Goal: Task Accomplishment & Management: Manage account settings

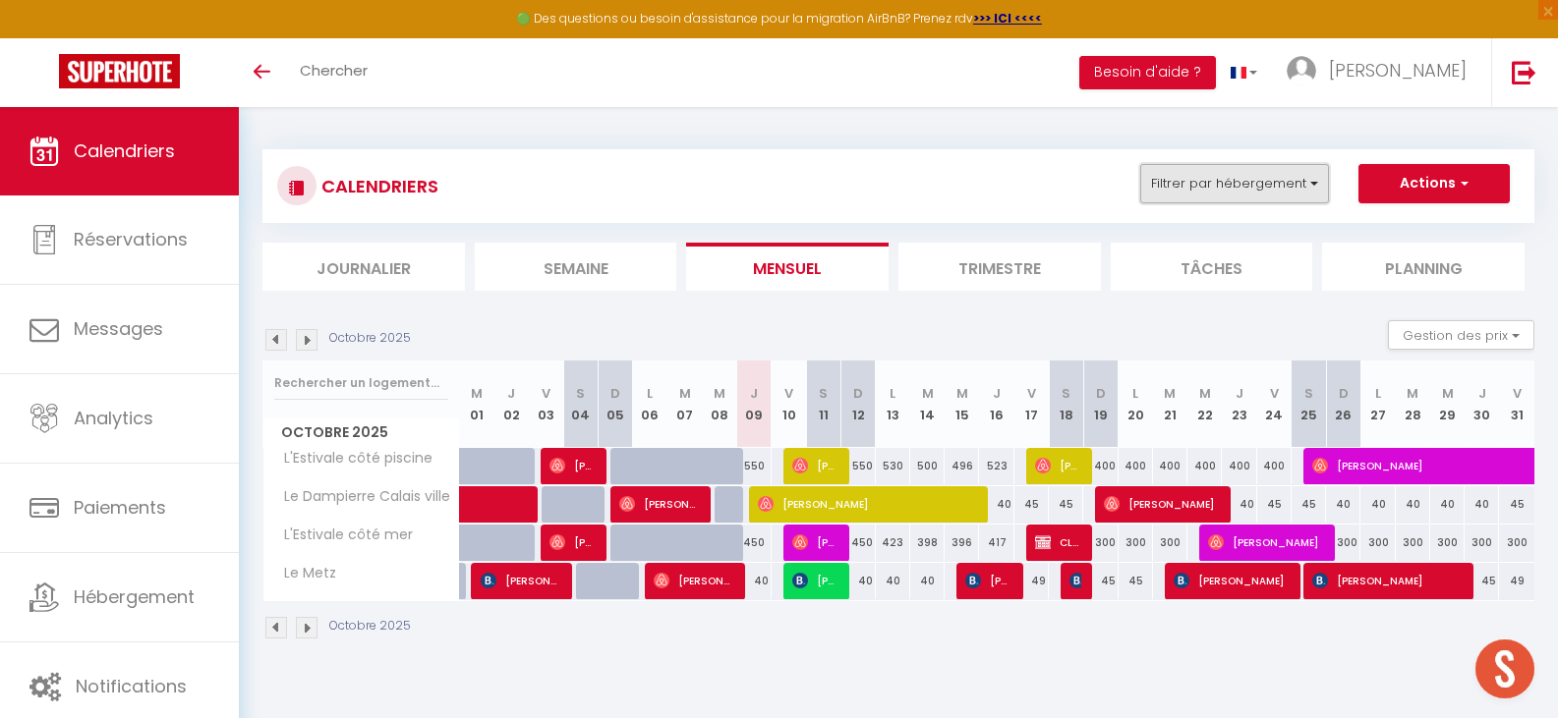
click at [1294, 197] on button "Filtrer par hébergement" at bounding box center [1234, 183] width 189 height 39
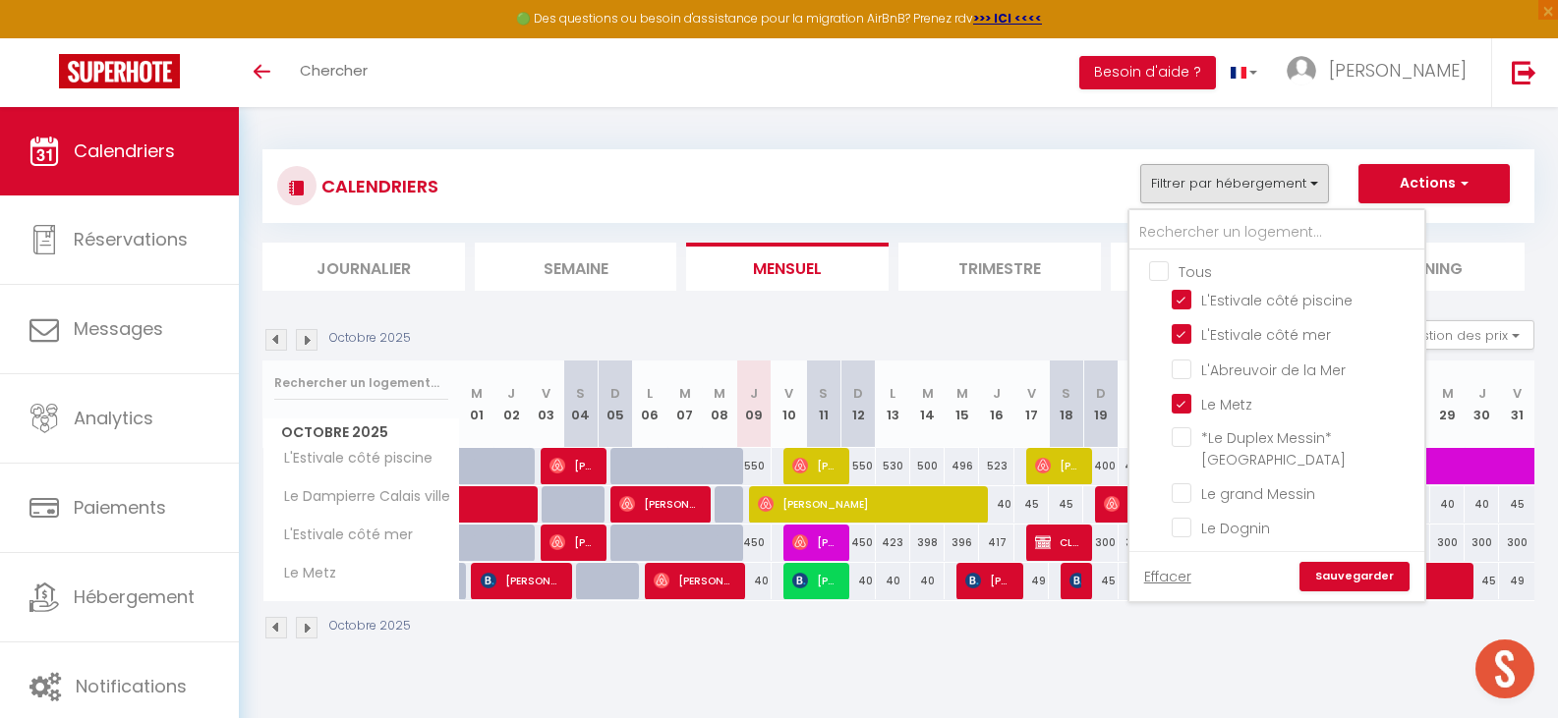
click at [1160, 275] on input "Tous" at bounding box center [1296, 270] width 295 height 20
checkbox input "true"
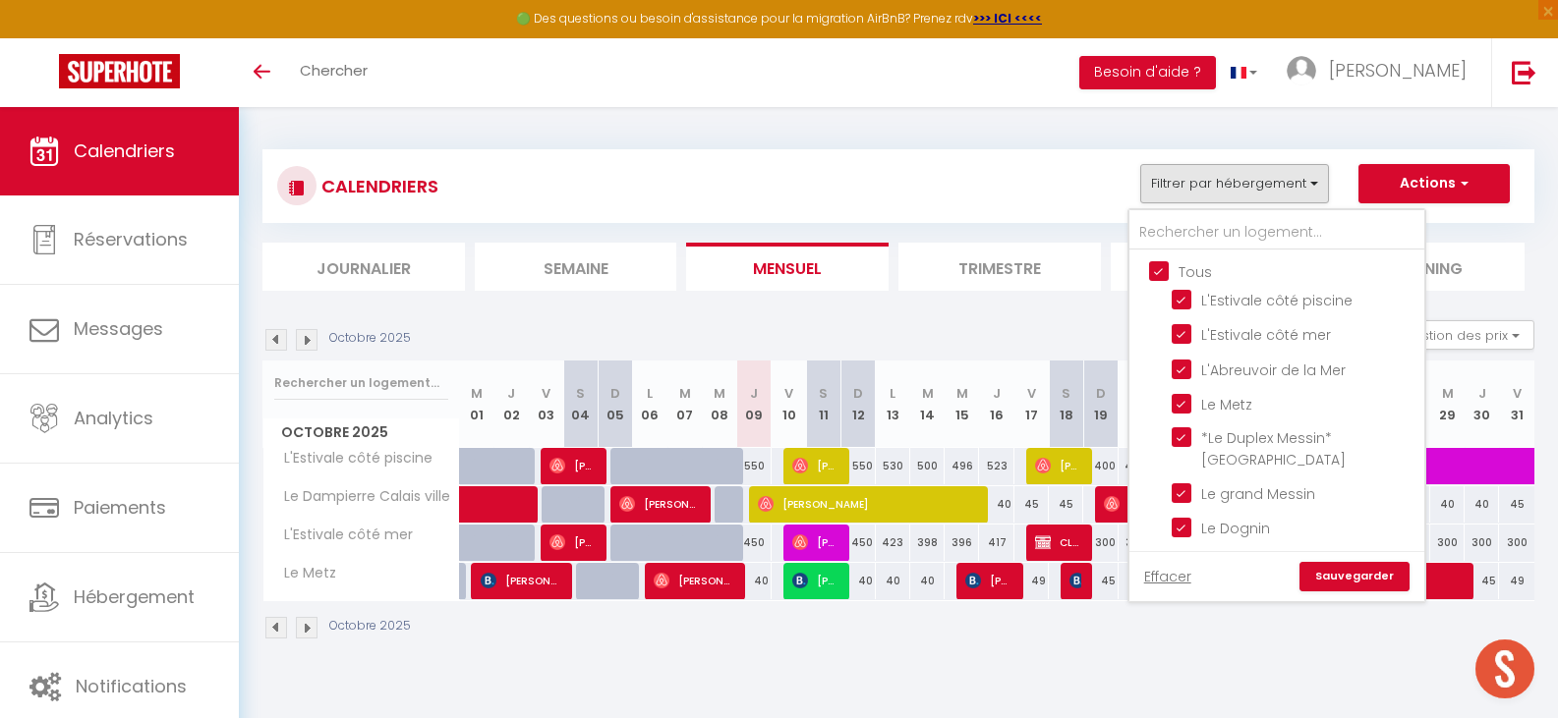
checkbox input "true"
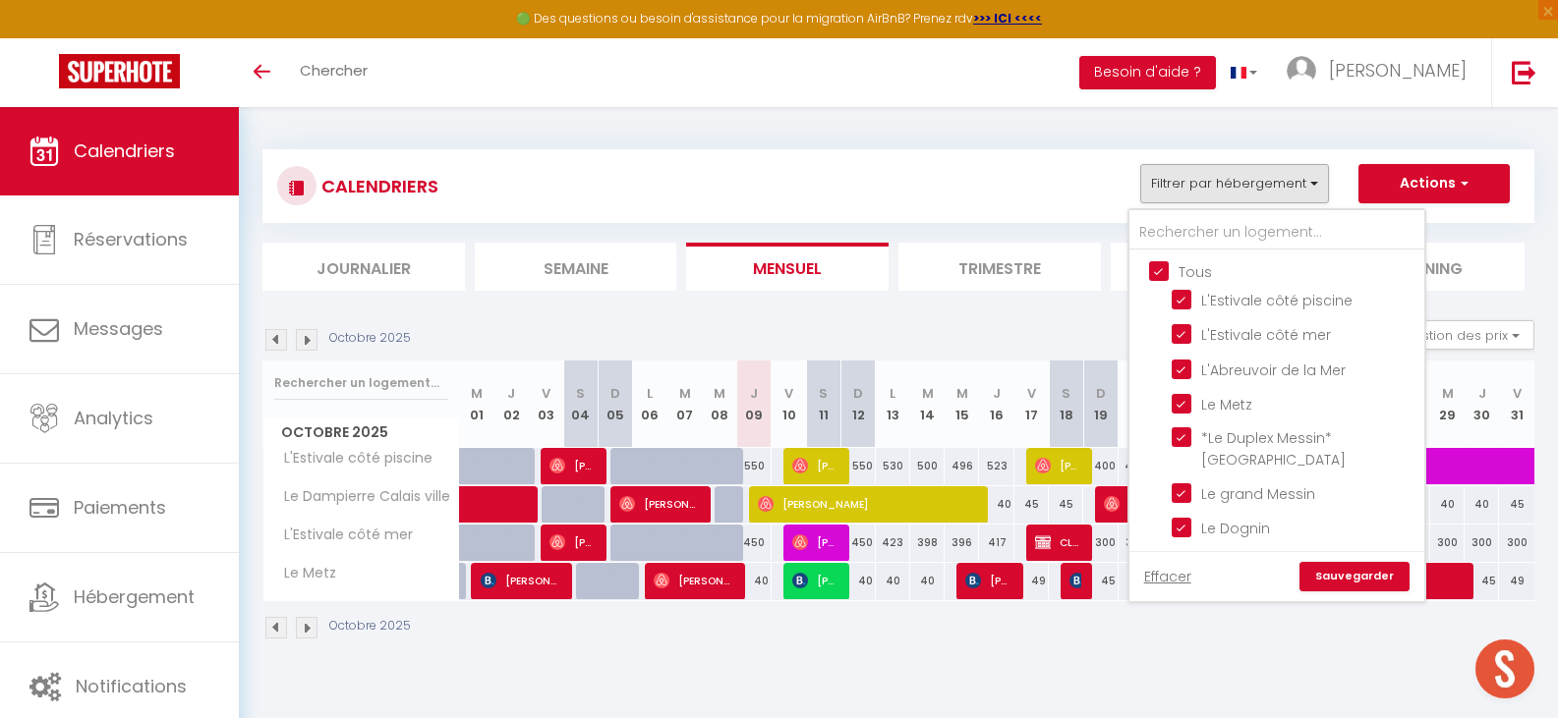
checkbox input "true"
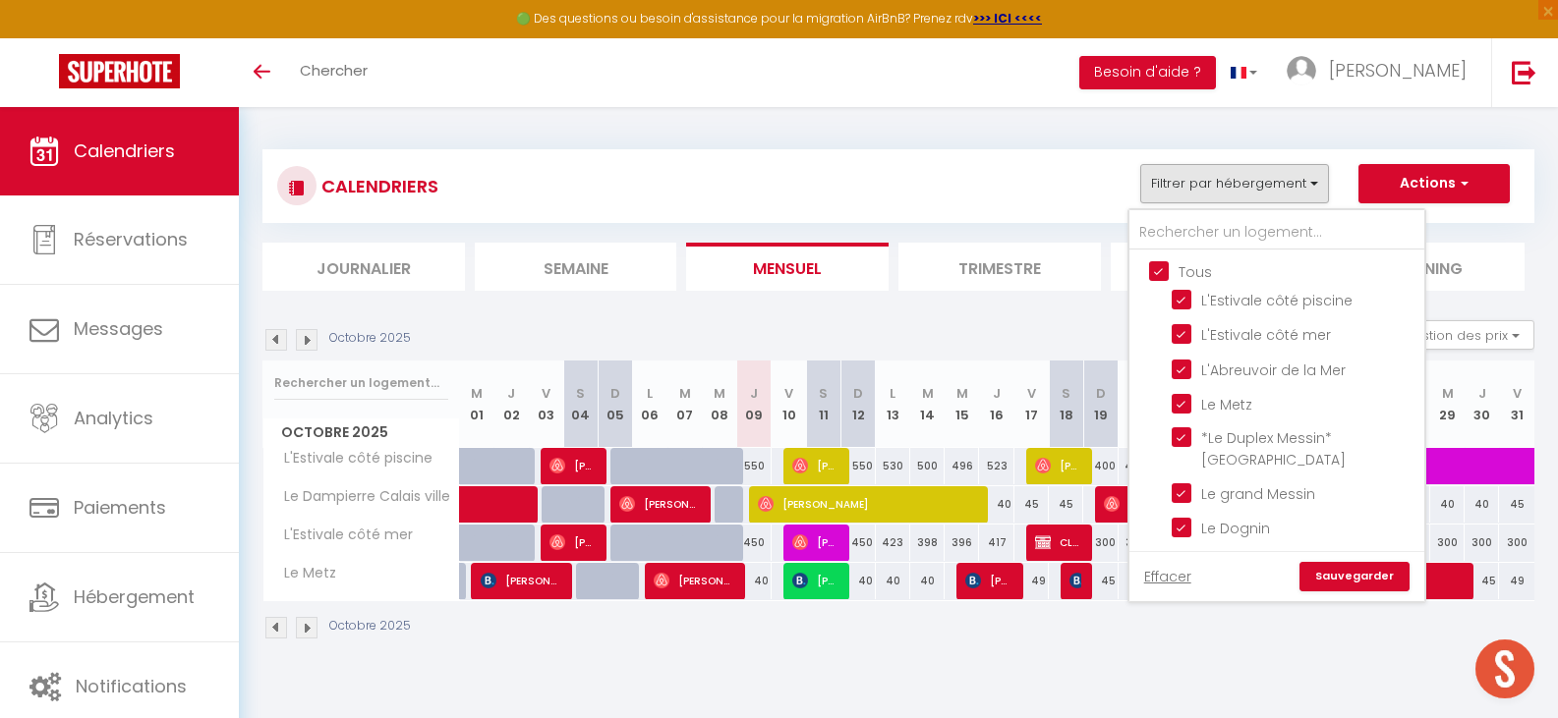
checkbox input "true"
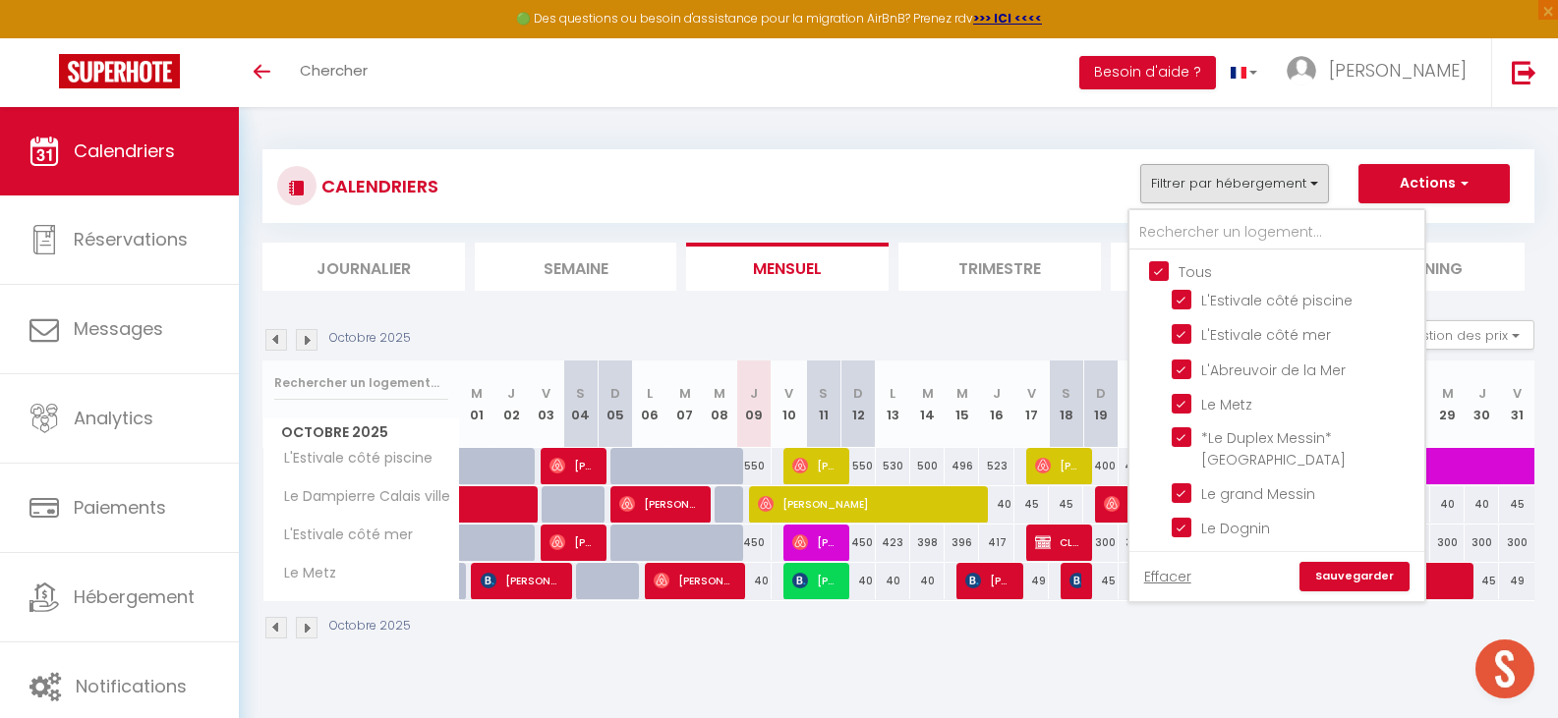
checkbox input "true"
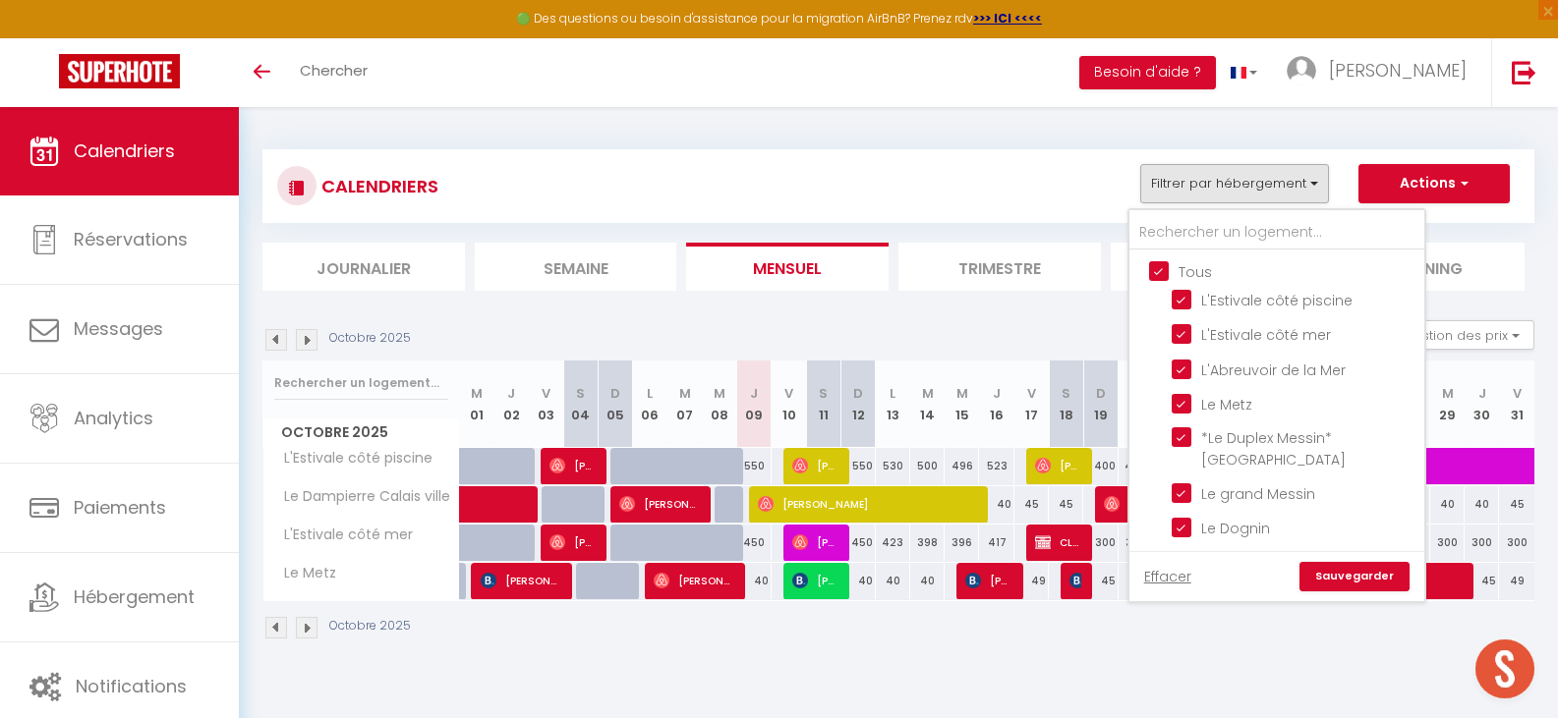
checkbox input "true"
click at [1160, 275] on input "Tous" at bounding box center [1296, 270] width 295 height 20
checkbox input "false"
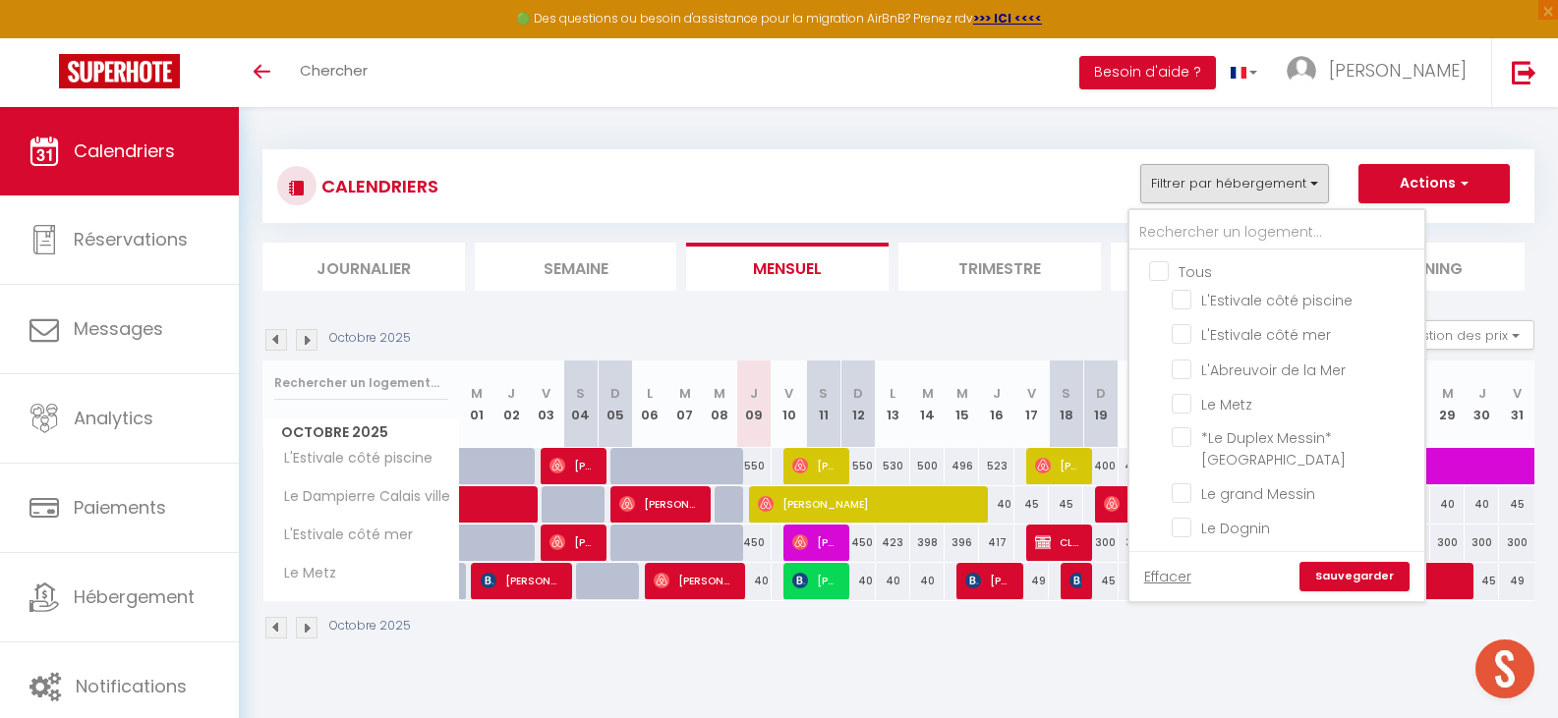
checkbox input "false"
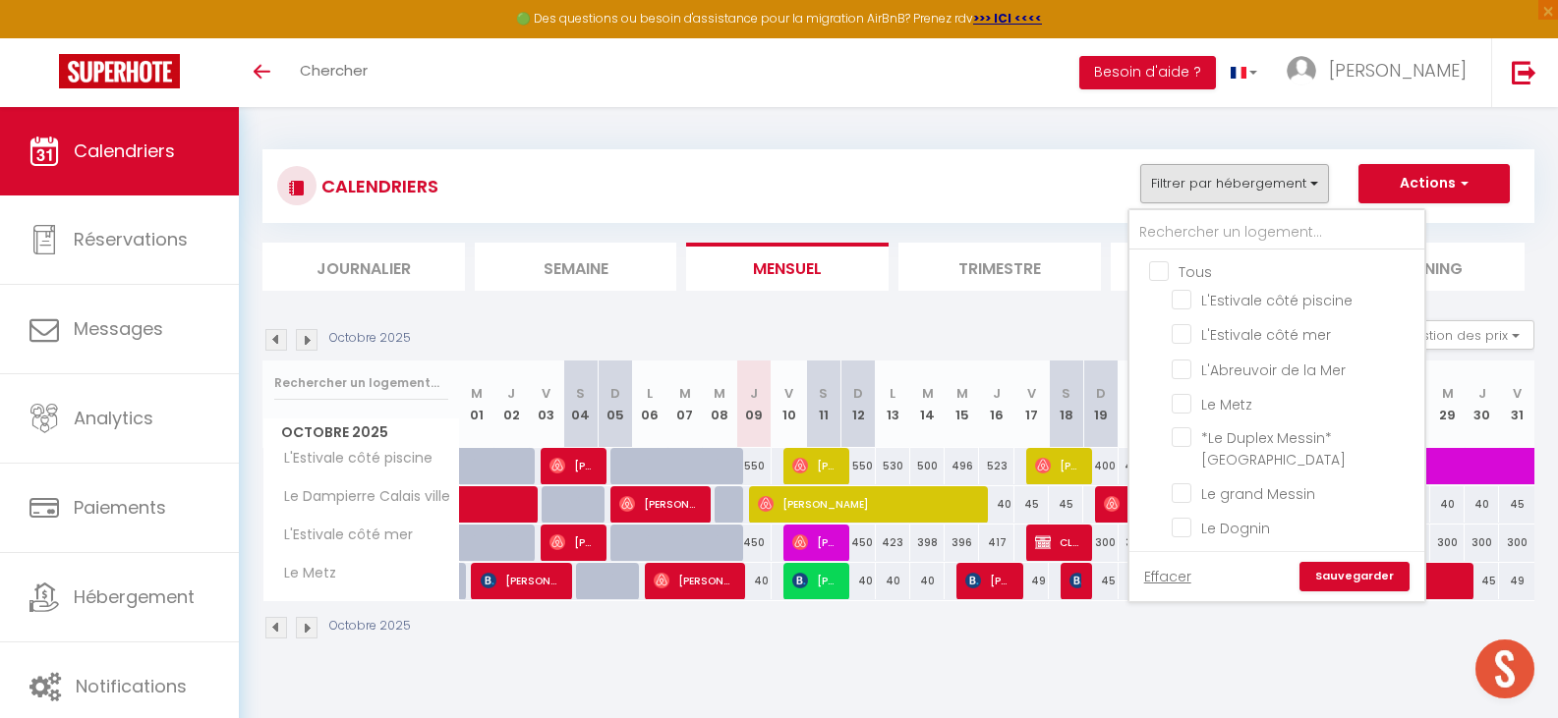
checkbox input "false"
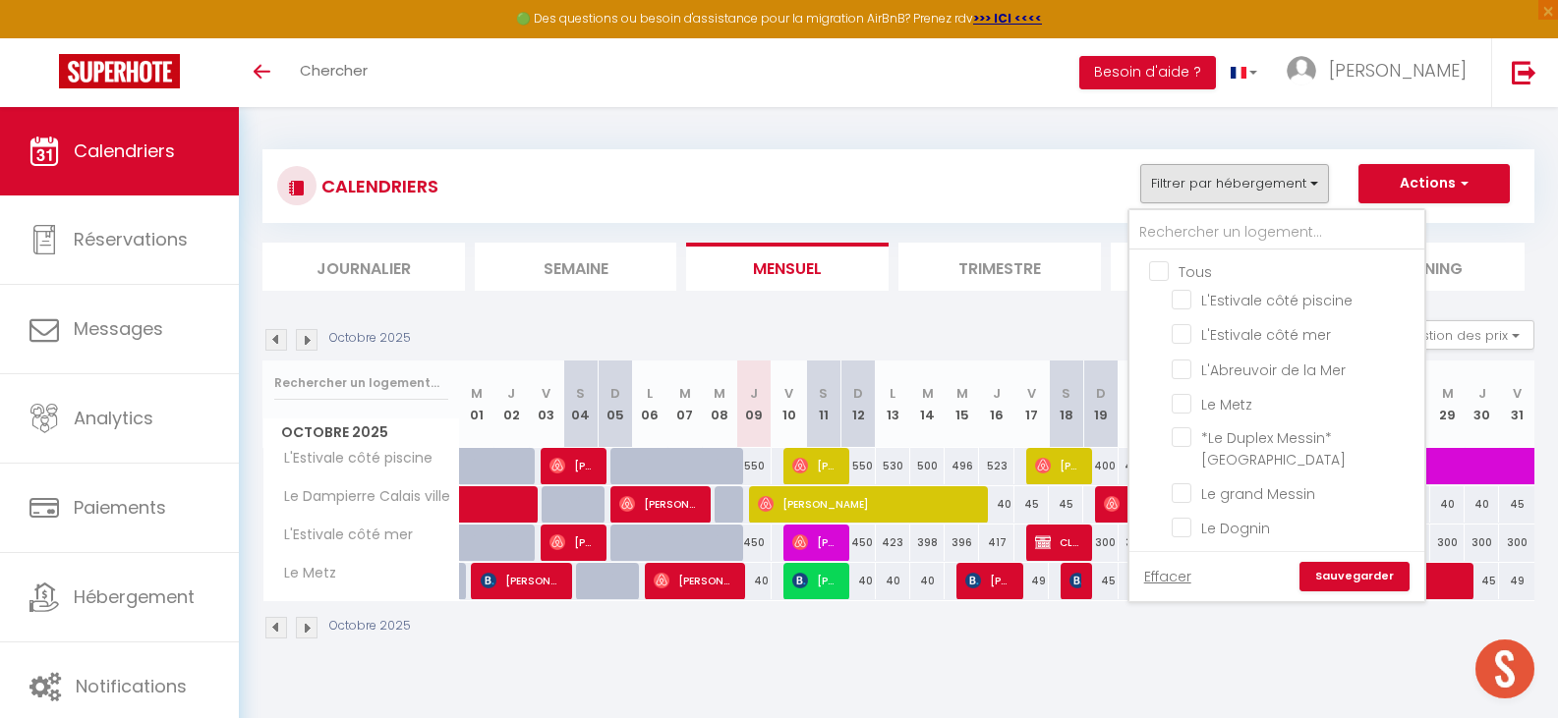
checkbox input "false"
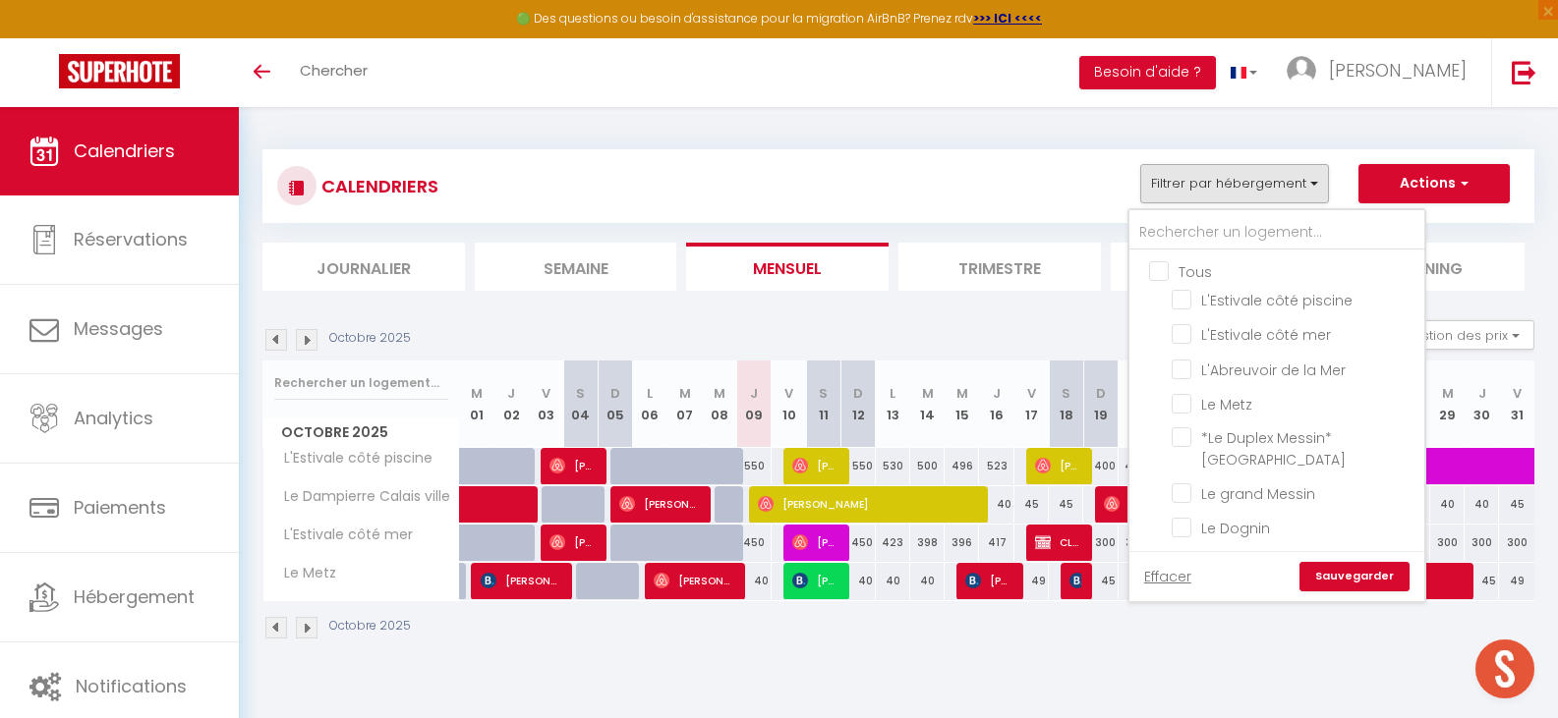
checkbox input "false"
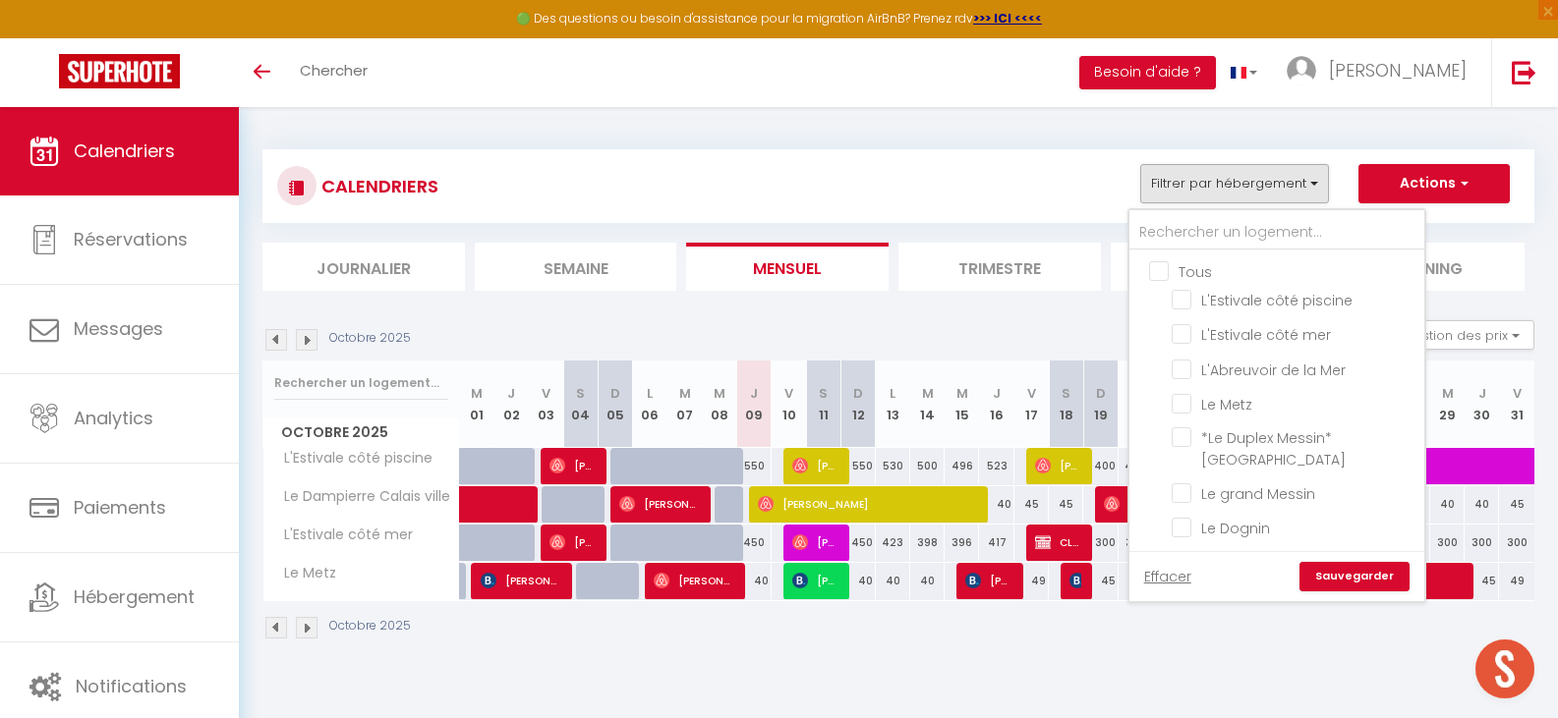
checkbox input "false"
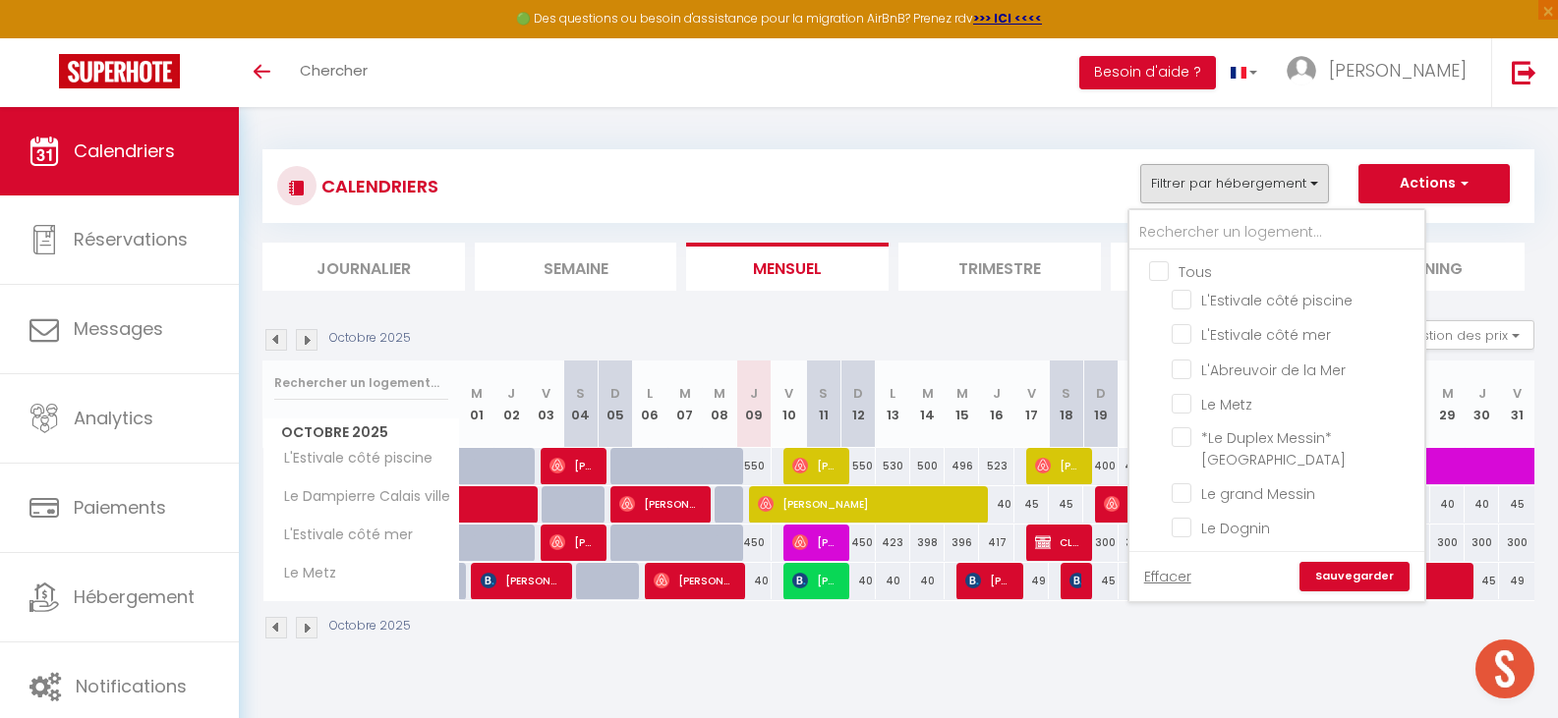
checkbox input "false"
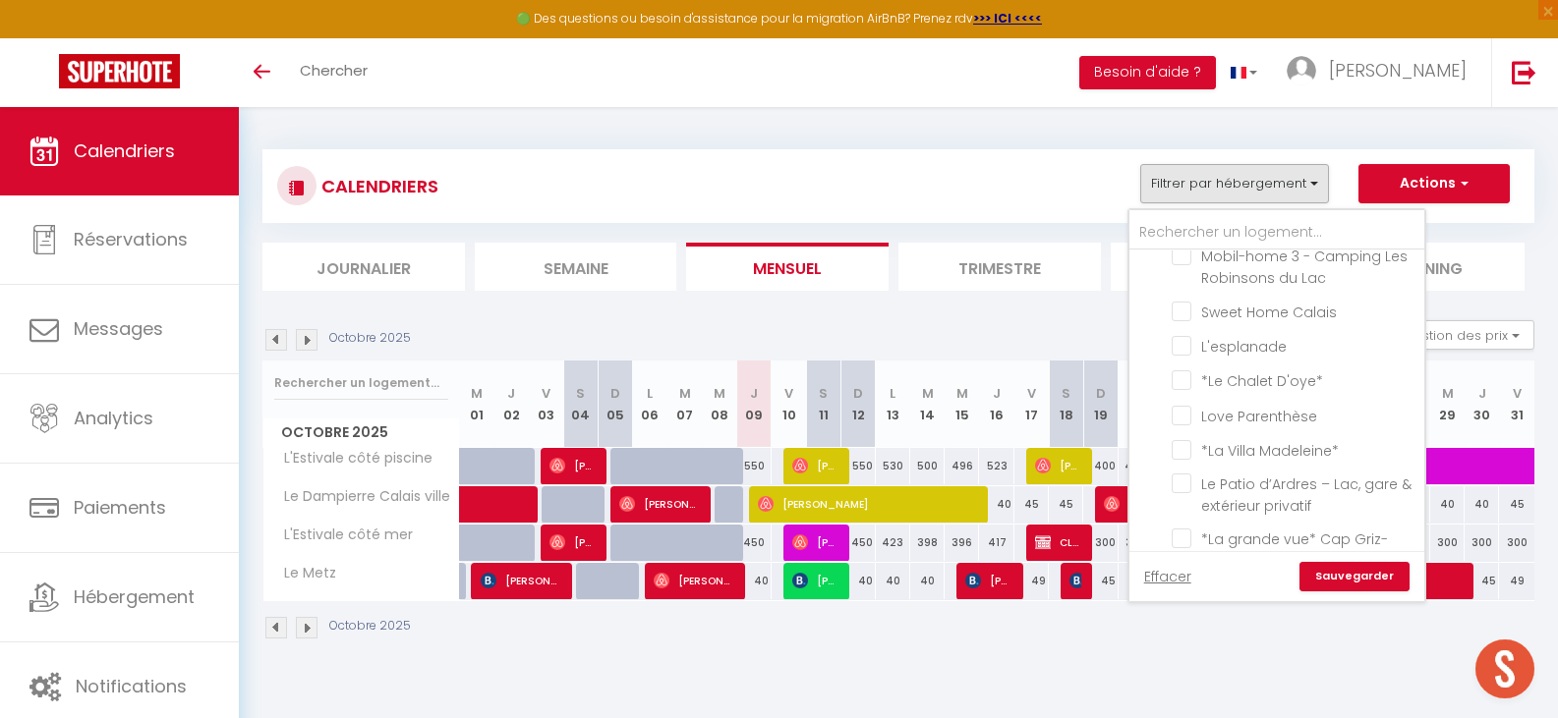
scroll to position [884, 0]
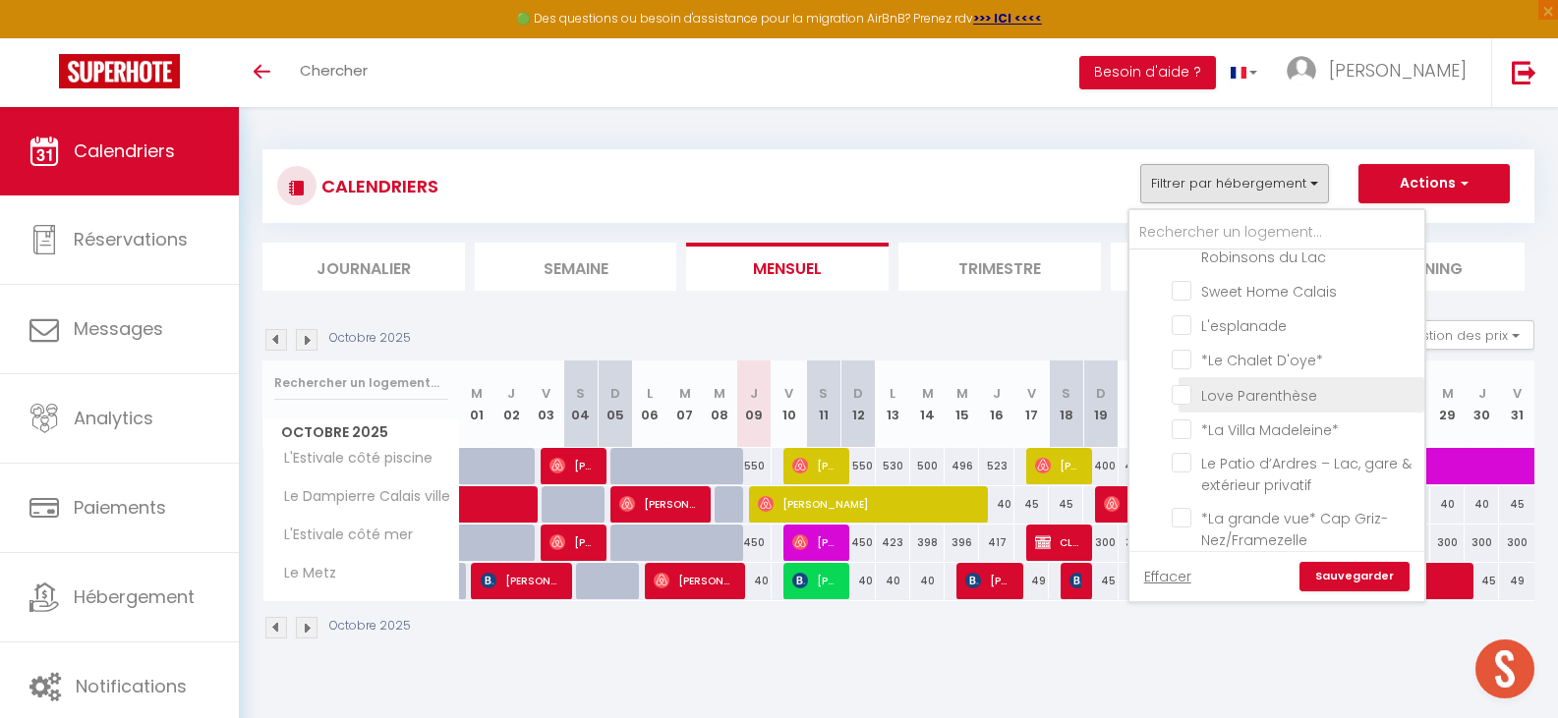
click at [1184, 393] on input "Love Parenthèse" at bounding box center [1294, 393] width 246 height 20
checkbox input "true"
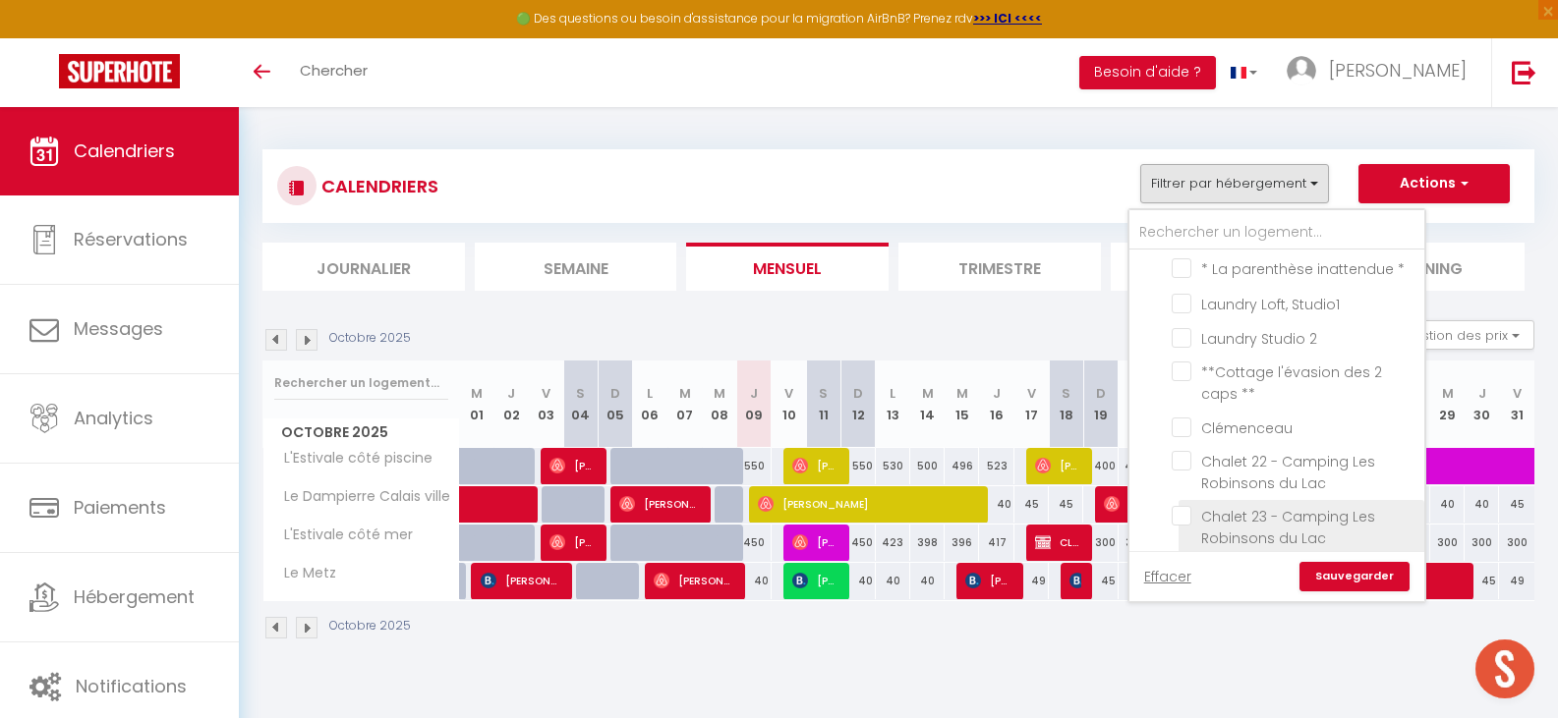
scroll to position [295, 0]
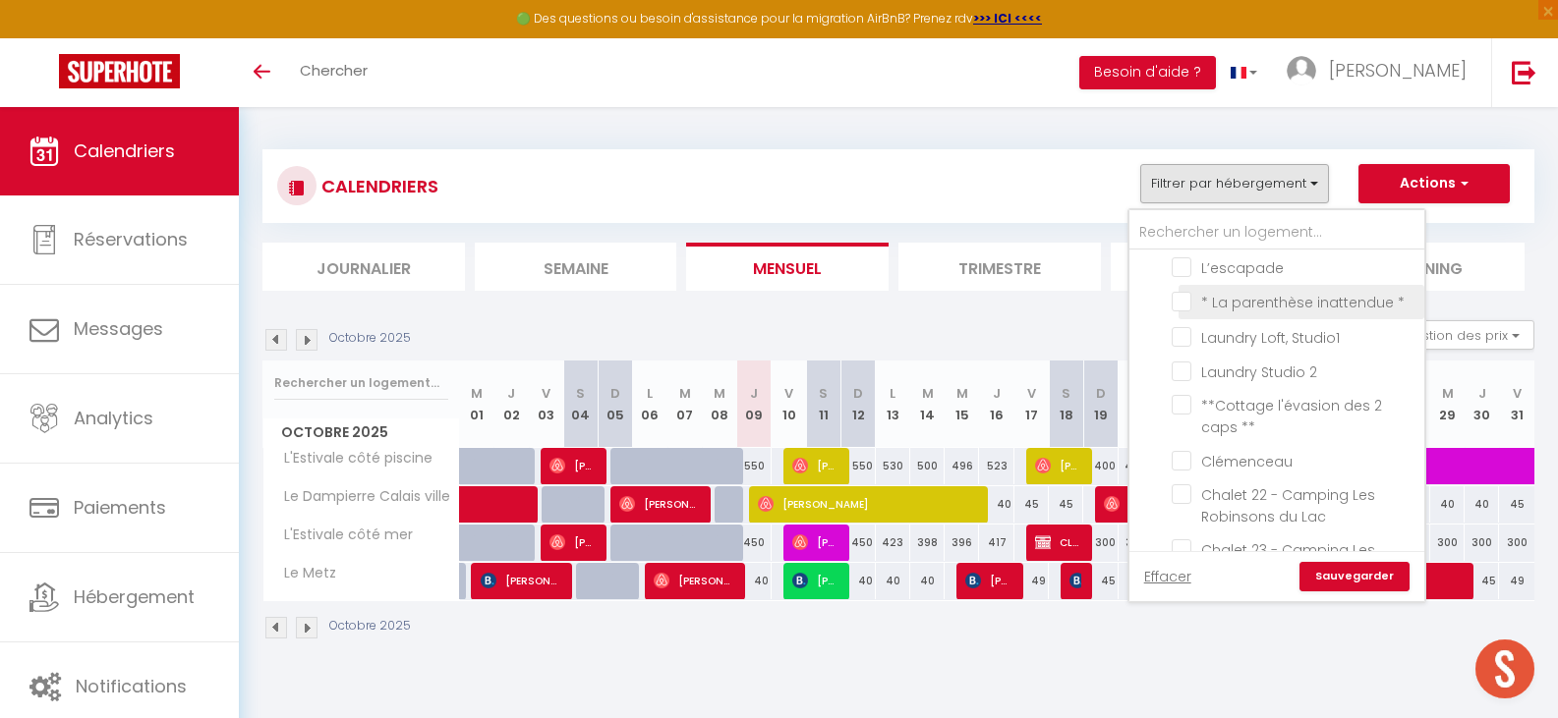
click at [1184, 303] on input "* La parenthèse inattendue *" at bounding box center [1294, 301] width 246 height 20
checkbox input "true"
click at [1327, 584] on link "Sauvegarder" at bounding box center [1354, 576] width 110 height 29
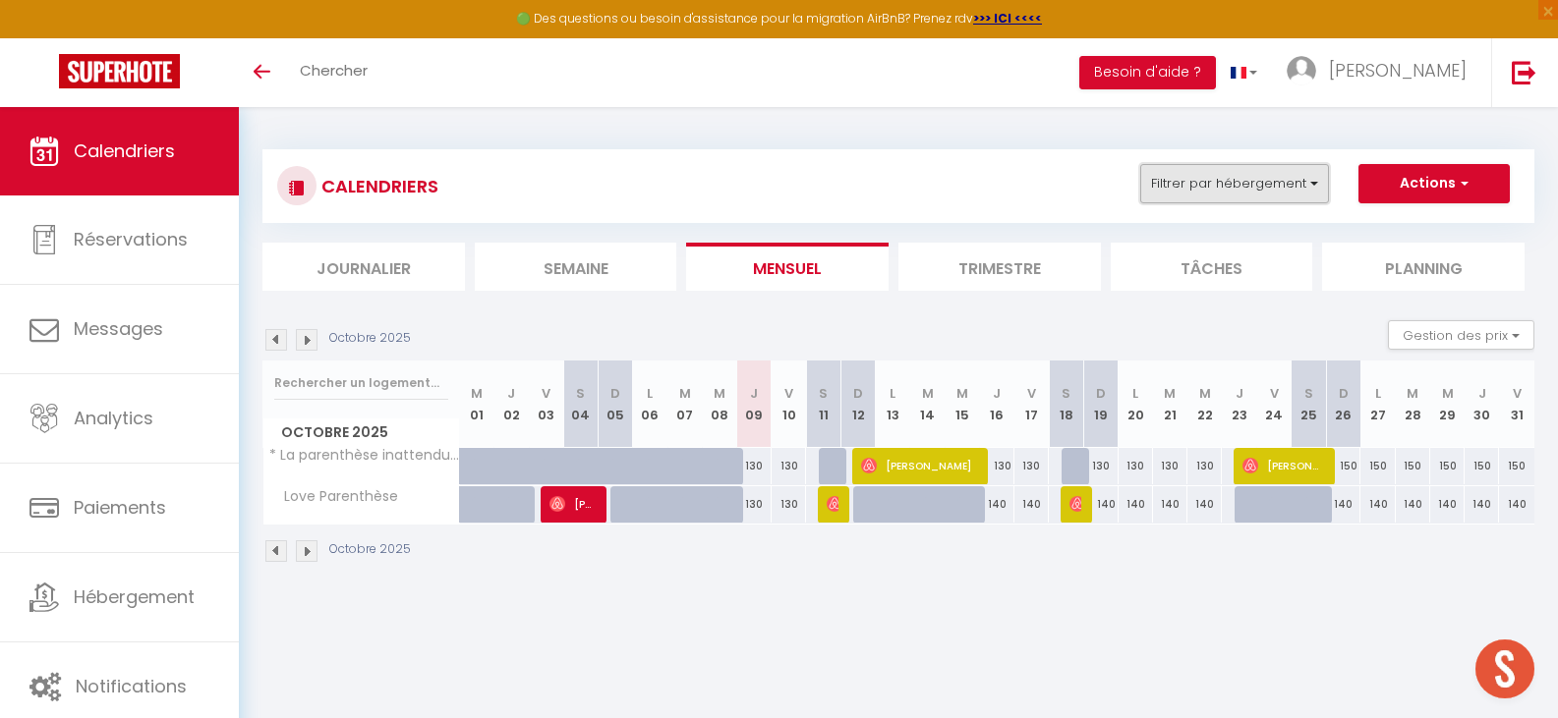
click at [1309, 191] on button "Filtrer par hébergement" at bounding box center [1234, 183] width 189 height 39
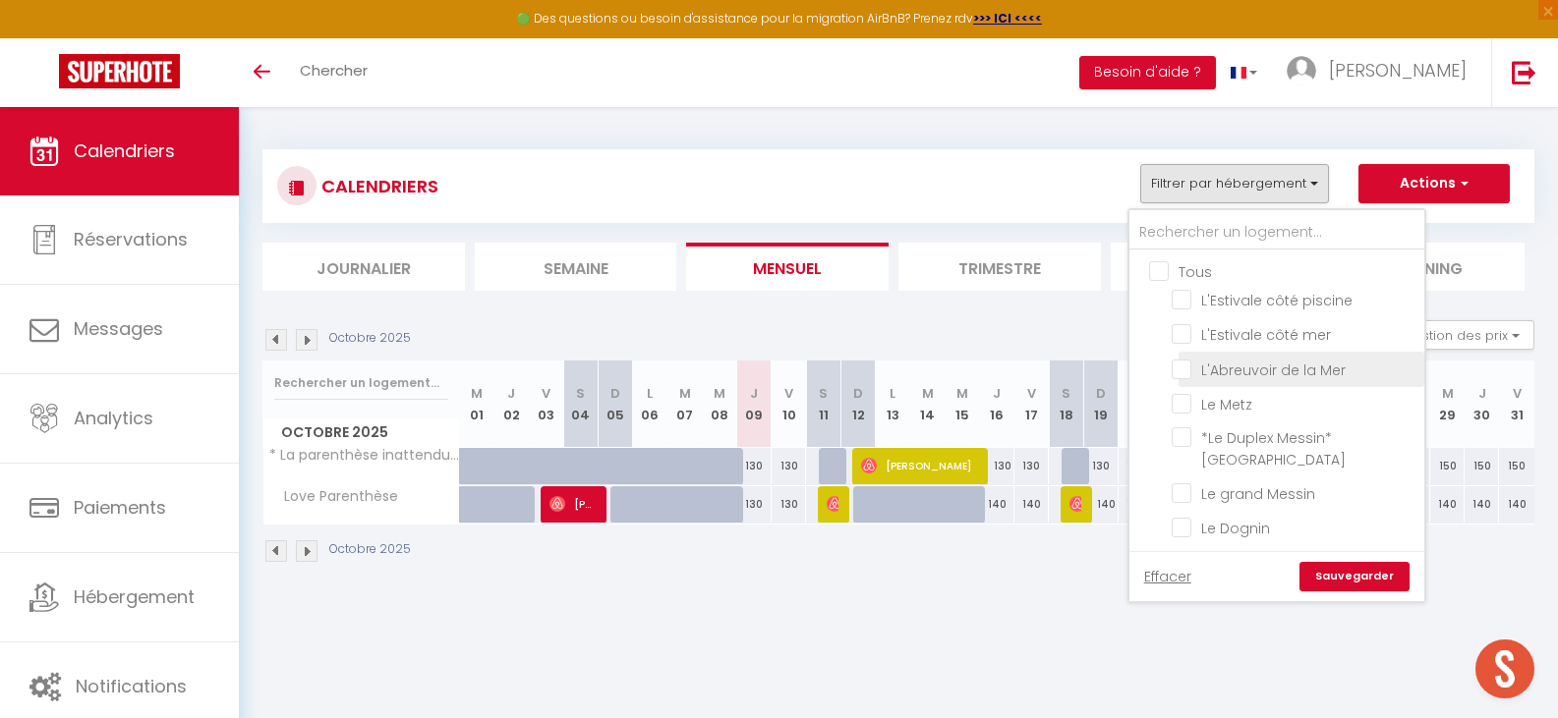
click at [1180, 369] on input "L'Abreuvoir de la Mer" at bounding box center [1294, 368] width 246 height 20
checkbox input "true"
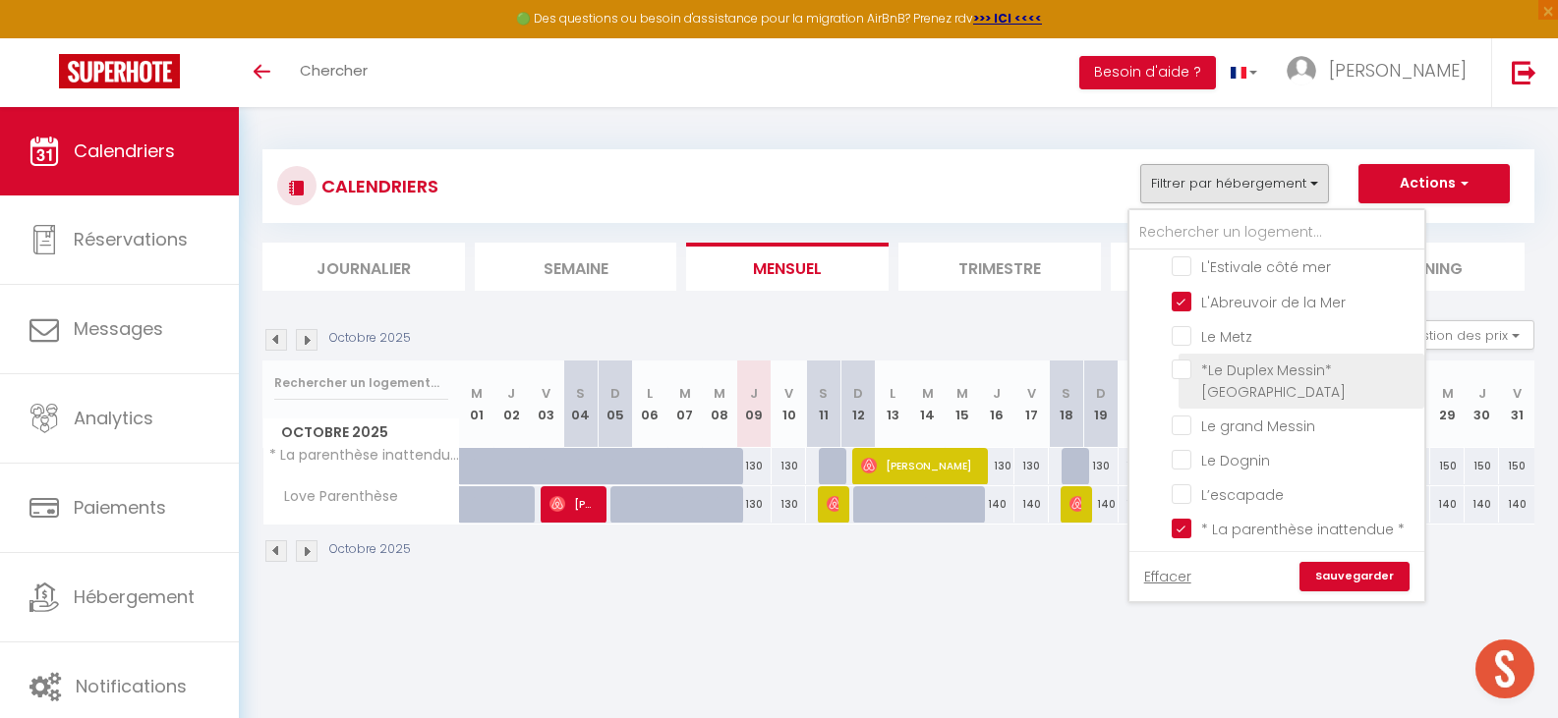
scroll to position [98, 0]
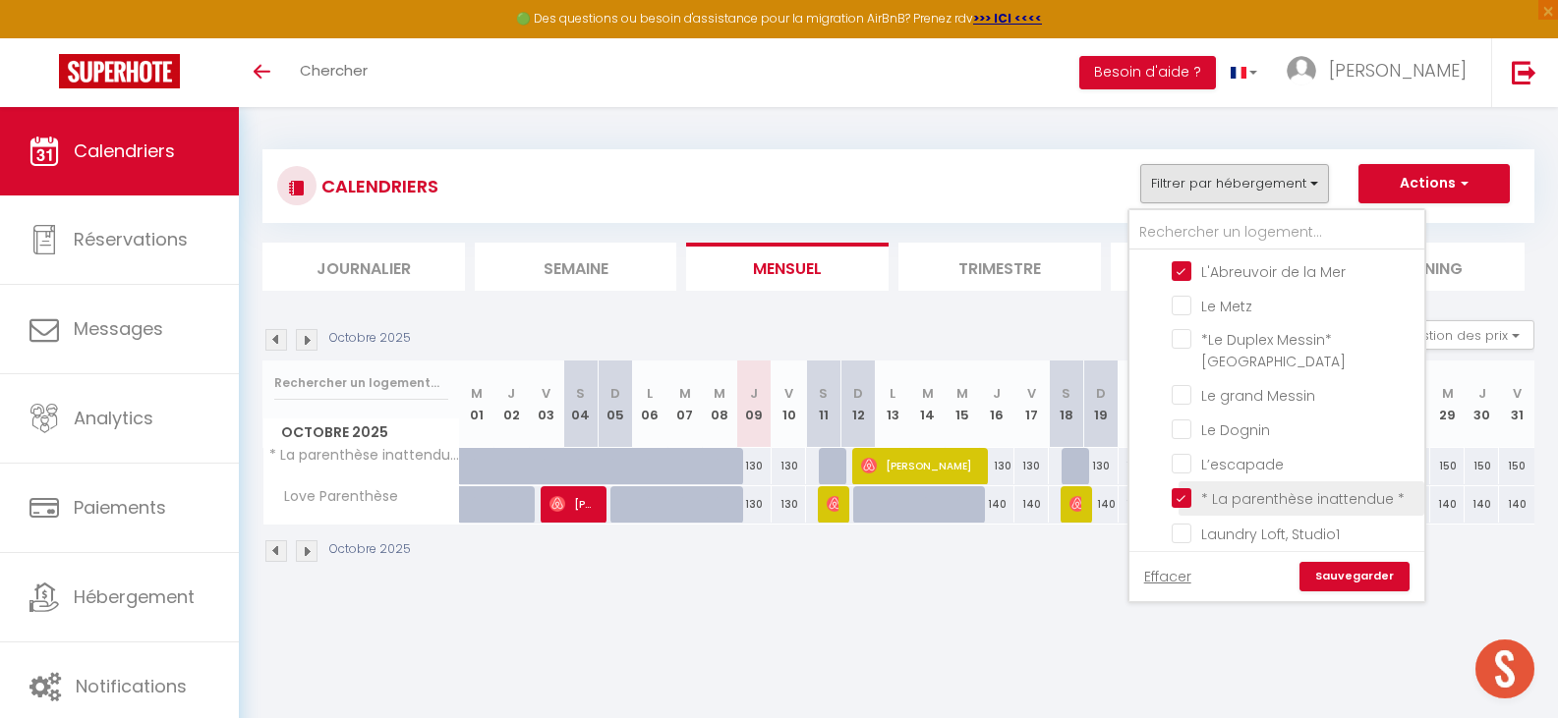
click at [1185, 496] on input "* La parenthèse inattendue *" at bounding box center [1294, 497] width 246 height 20
checkbox input "false"
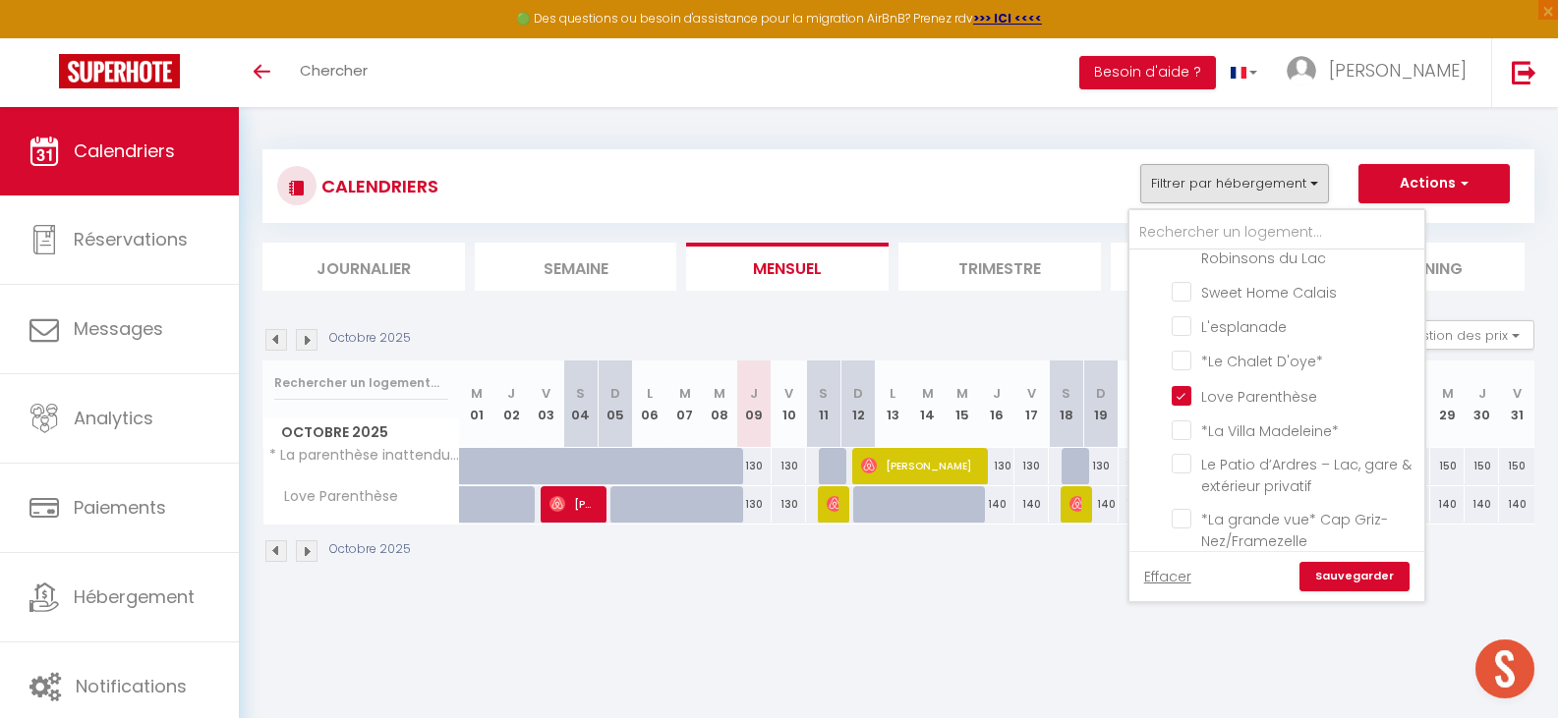
scroll to position [884, 0]
click at [1183, 391] on input "Love Parenthèse" at bounding box center [1294, 393] width 246 height 20
checkbox input "false"
click at [1181, 427] on input "*La Villa Madeleine*" at bounding box center [1294, 429] width 246 height 20
checkbox input "true"
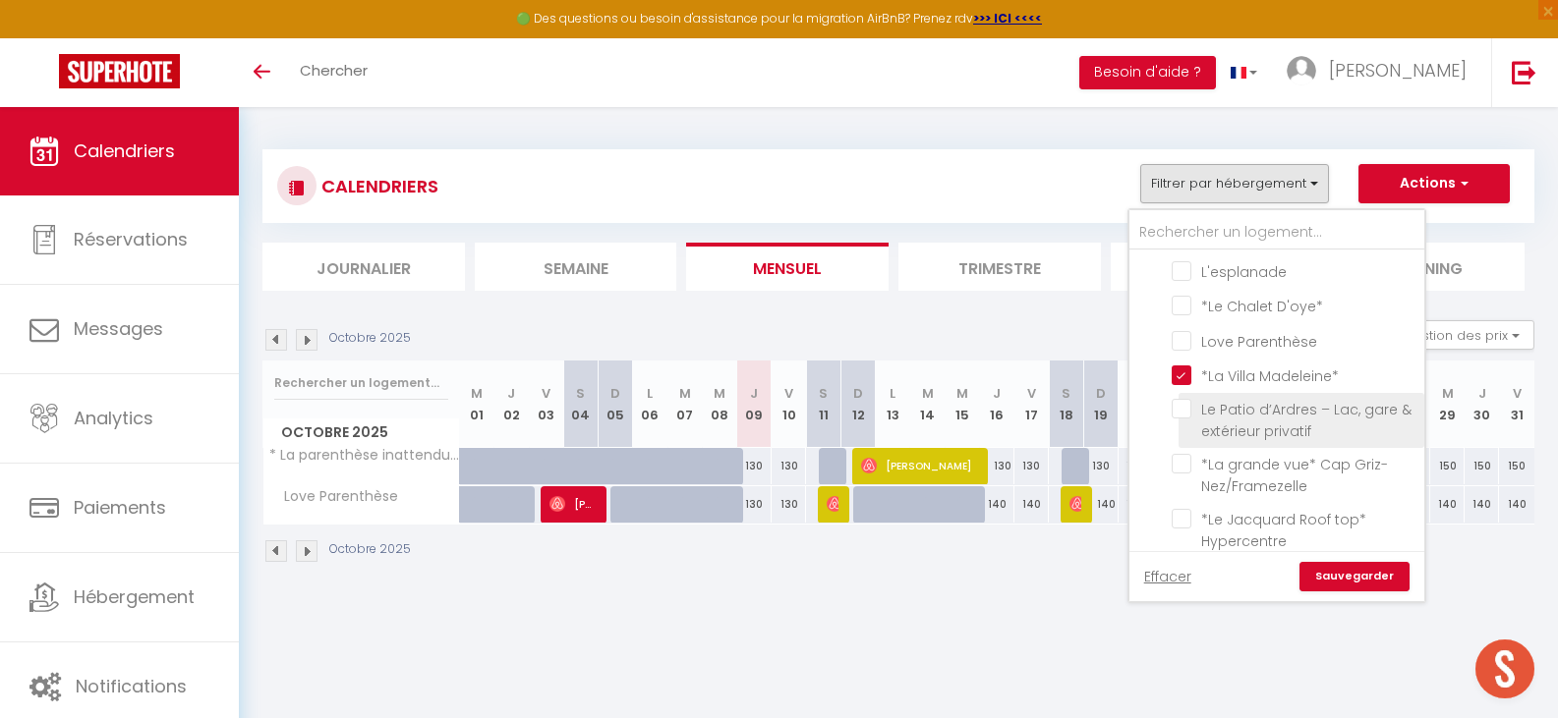
scroll to position [983, 0]
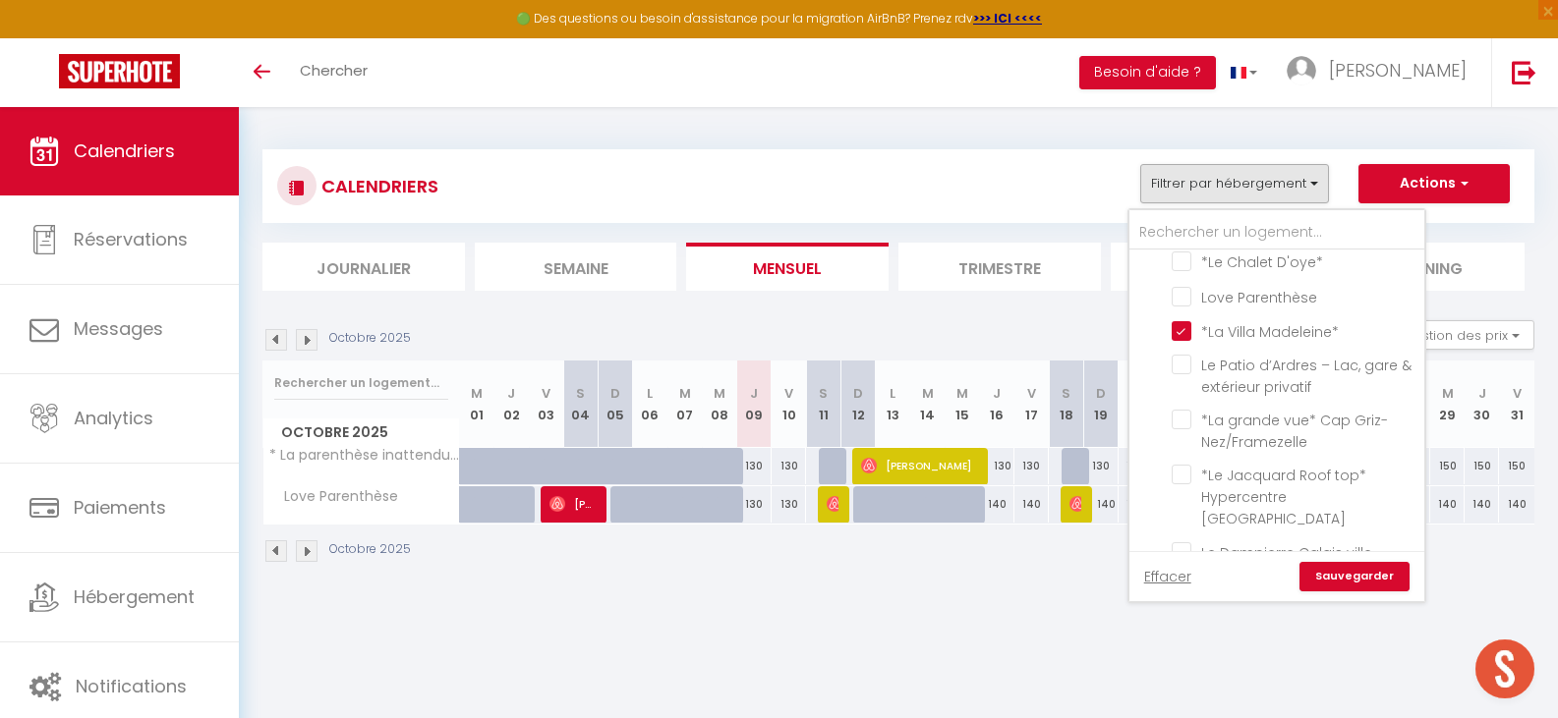
click at [1356, 578] on link "Sauvegarder" at bounding box center [1354, 576] width 110 height 29
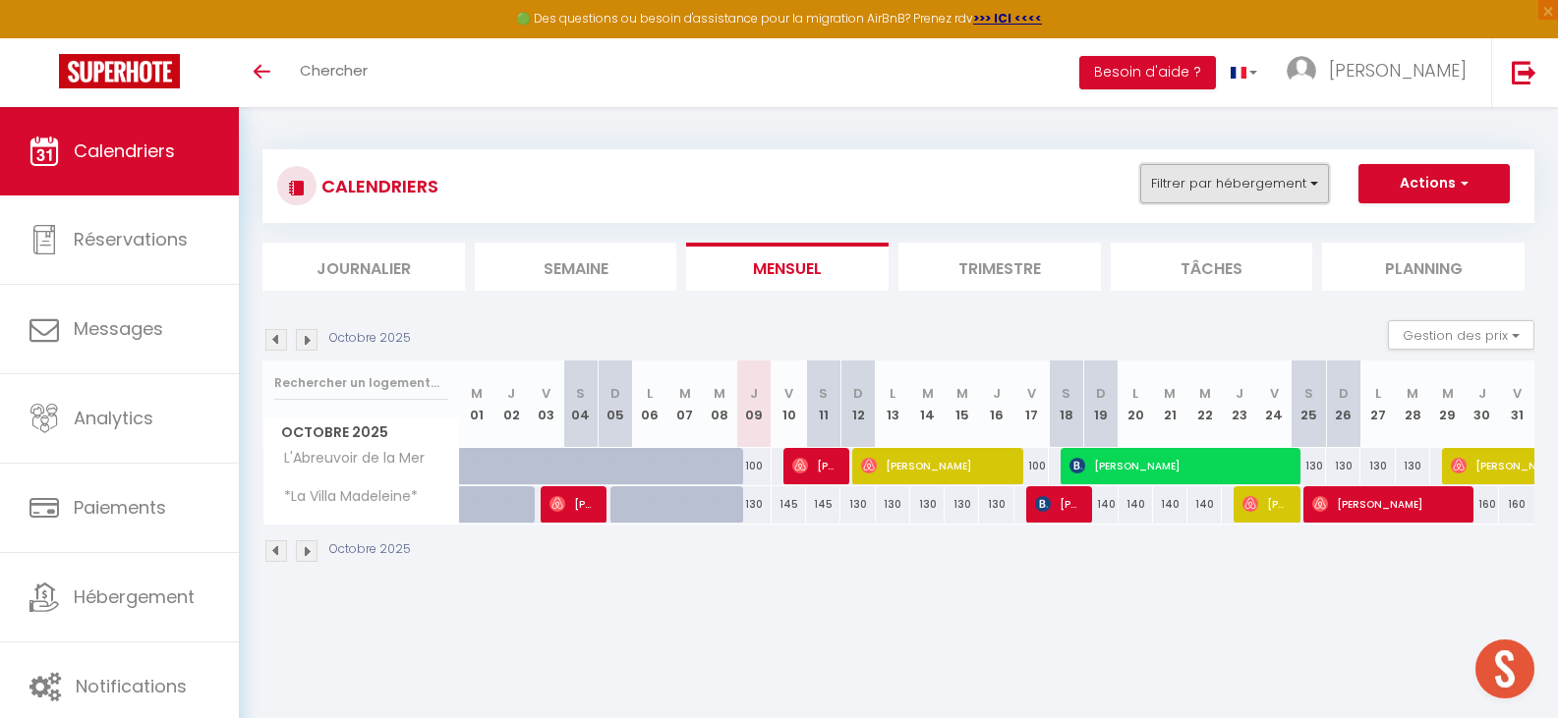
click at [1283, 178] on button "Filtrer par hébergement" at bounding box center [1234, 183] width 189 height 39
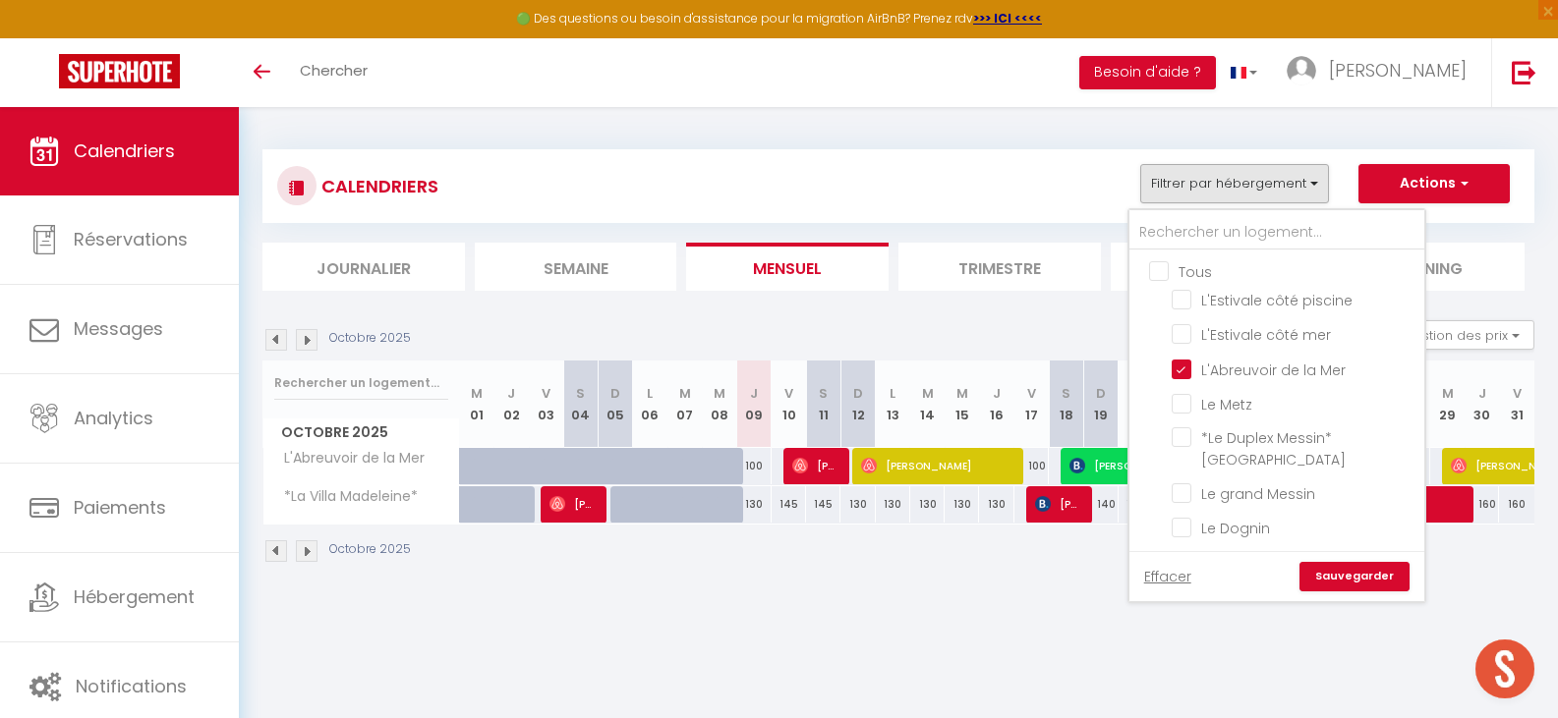
click at [1159, 274] on input "Tous" at bounding box center [1296, 270] width 295 height 20
checkbox input "true"
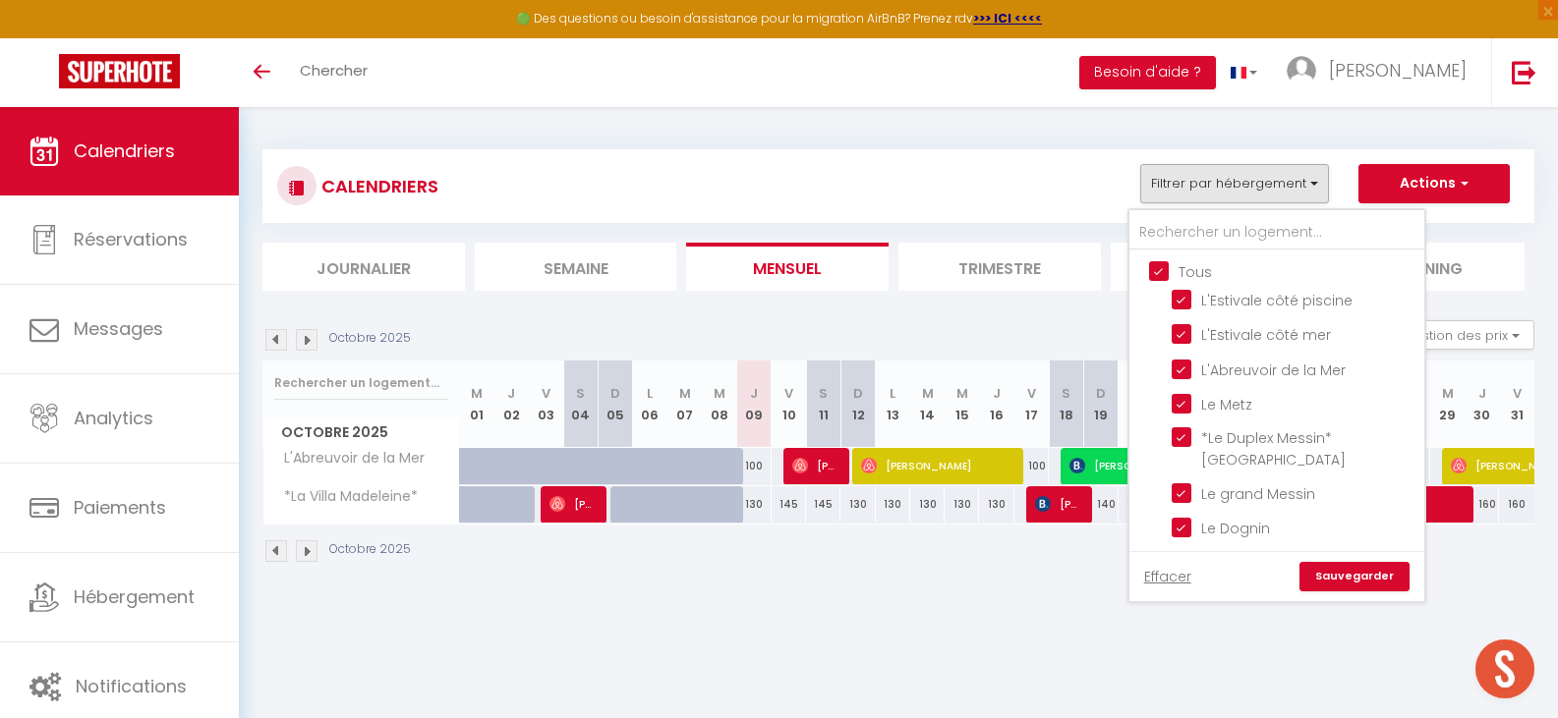
checkbox input "true"
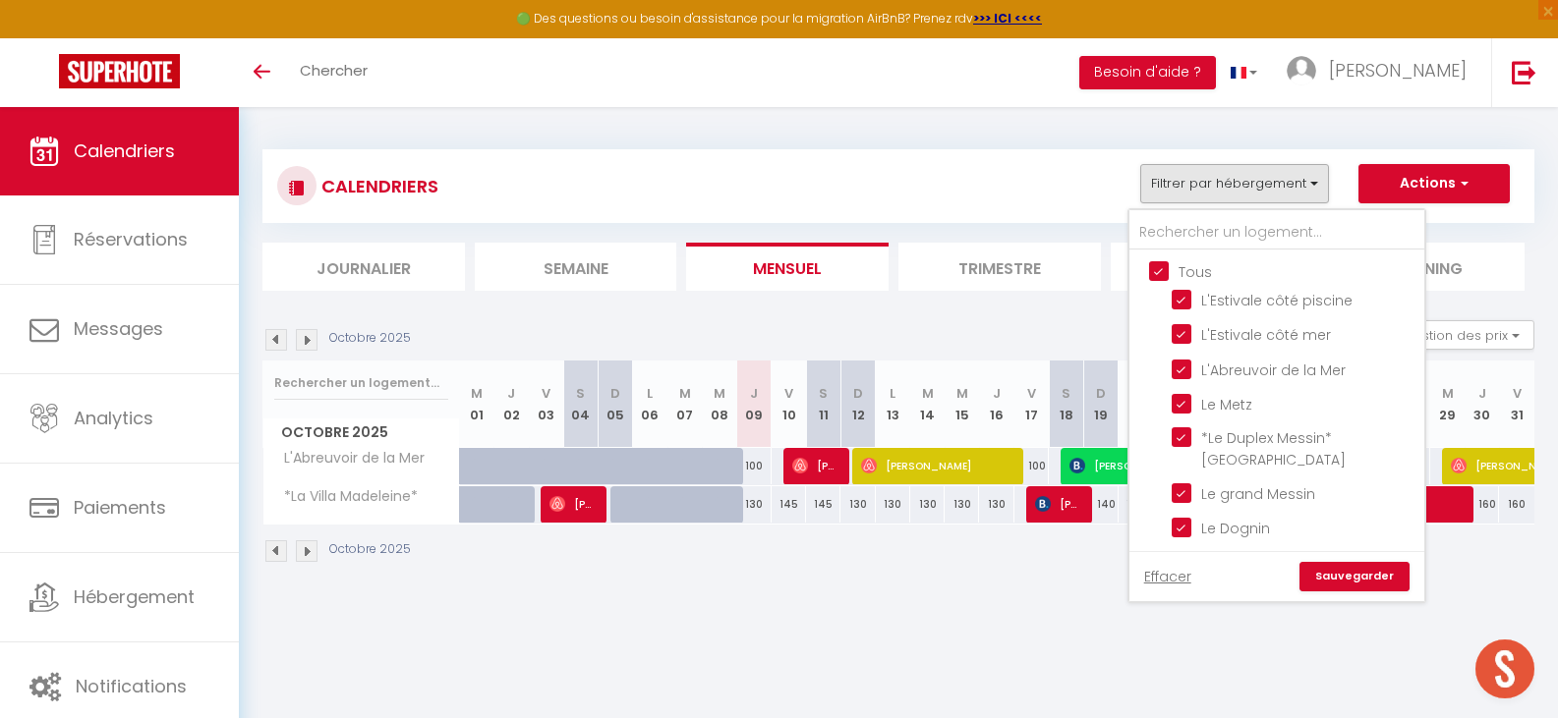
checkbox input "true"
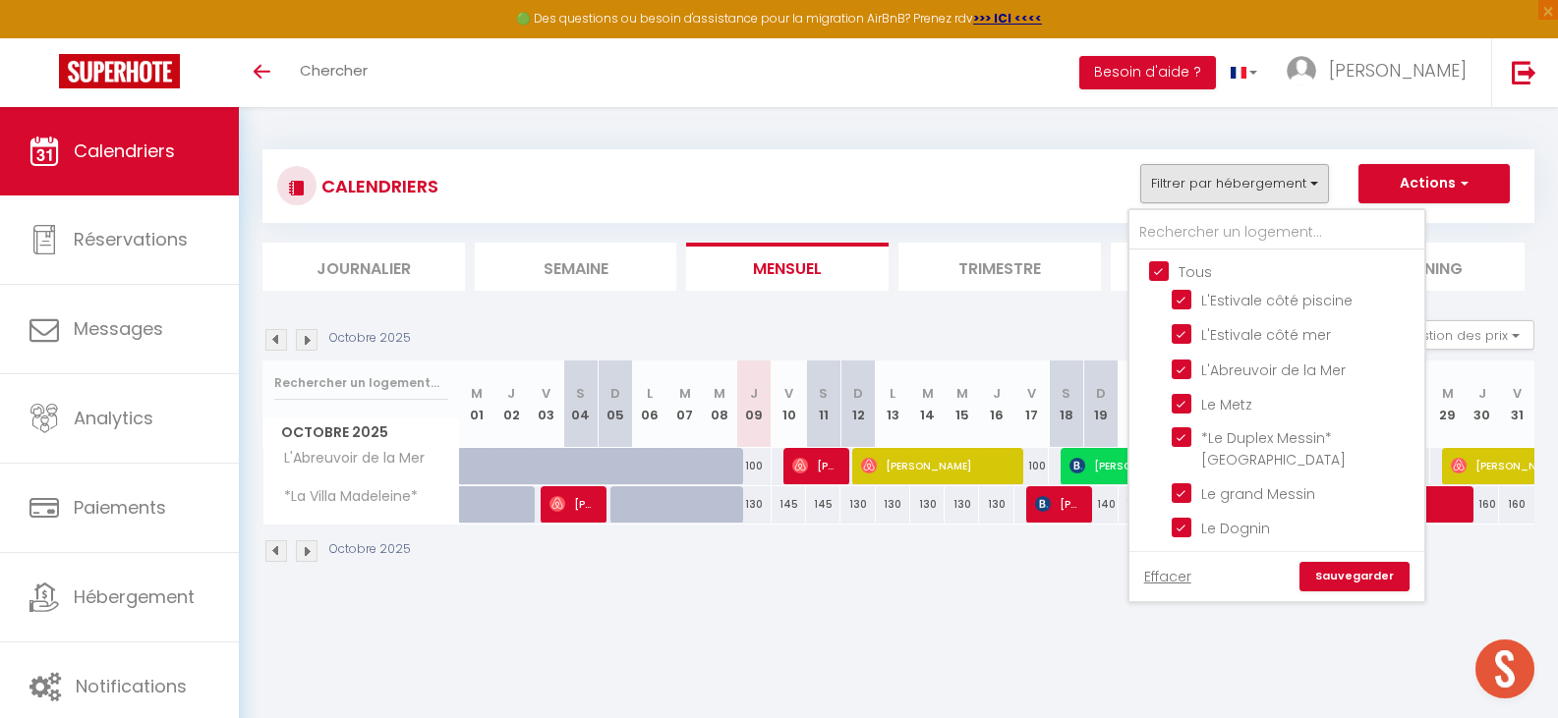
checkbox input "true"
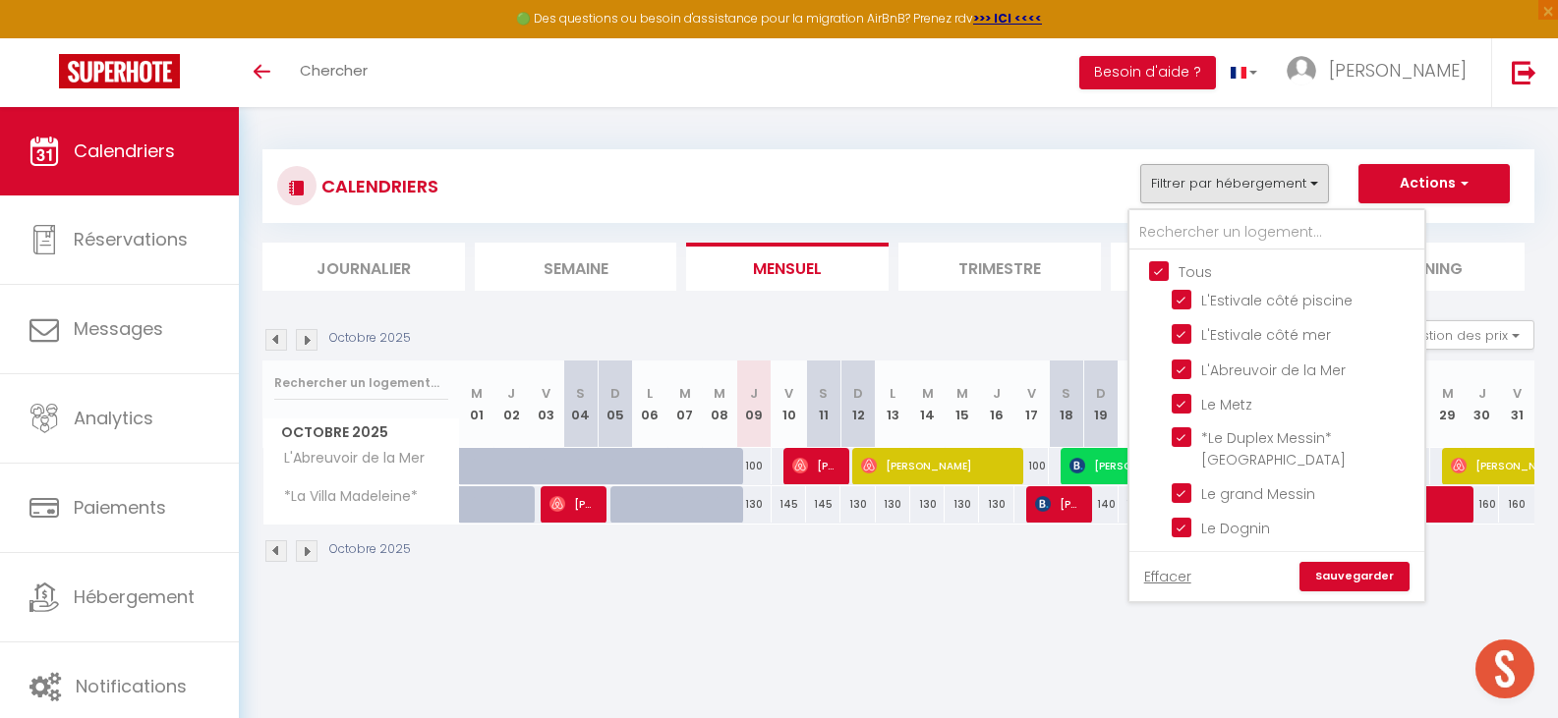
checkbox input "true"
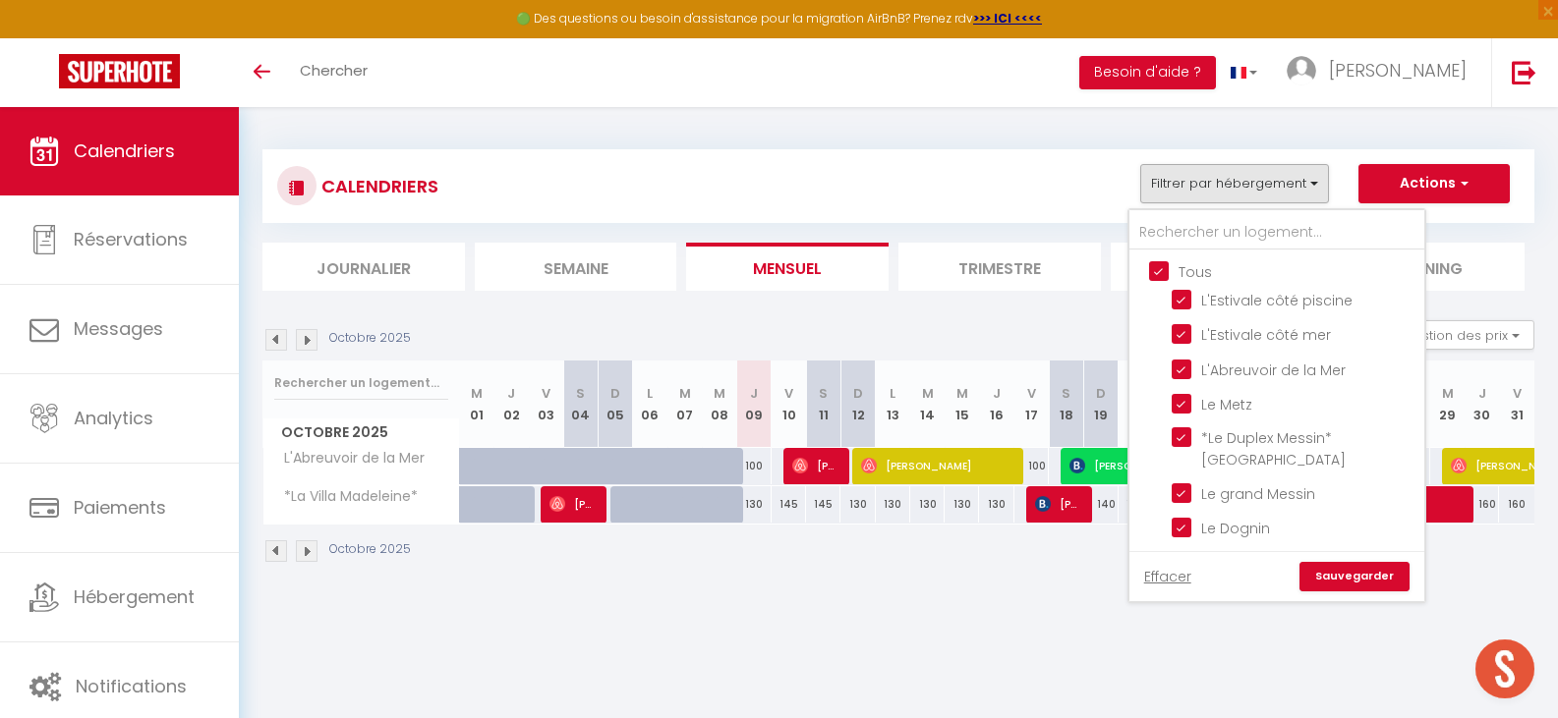
checkbox input "true"
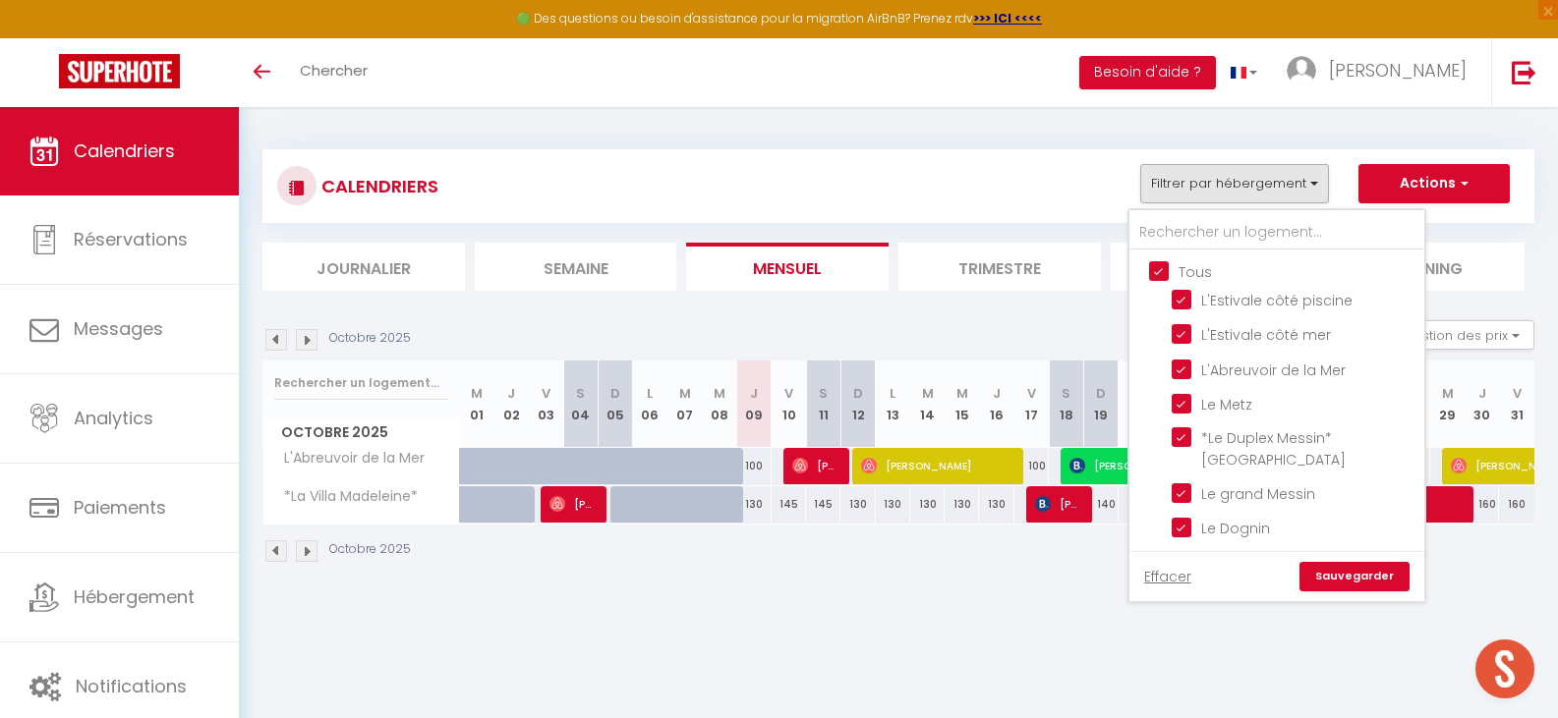
click at [1359, 562] on link "Sauvegarder" at bounding box center [1354, 576] width 110 height 29
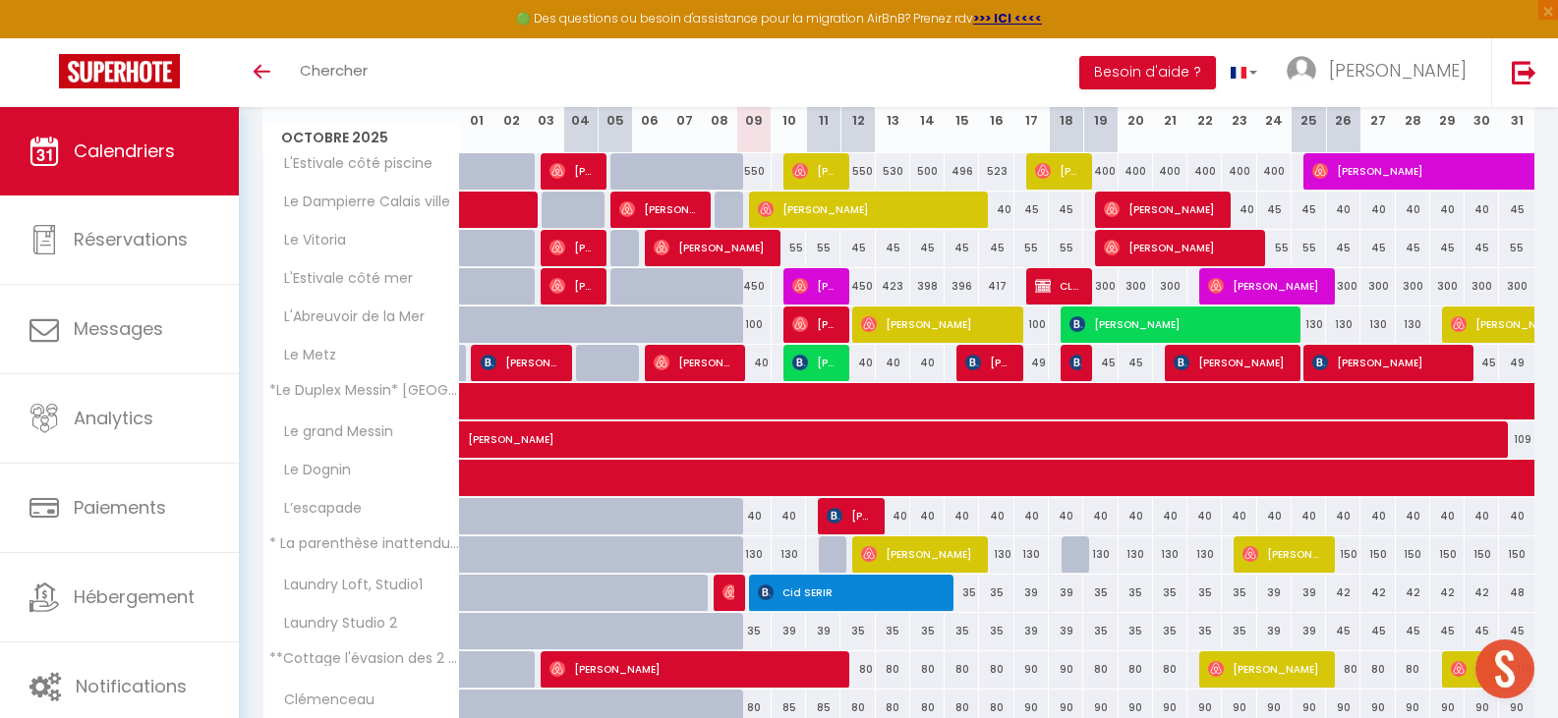
scroll to position [0, 0]
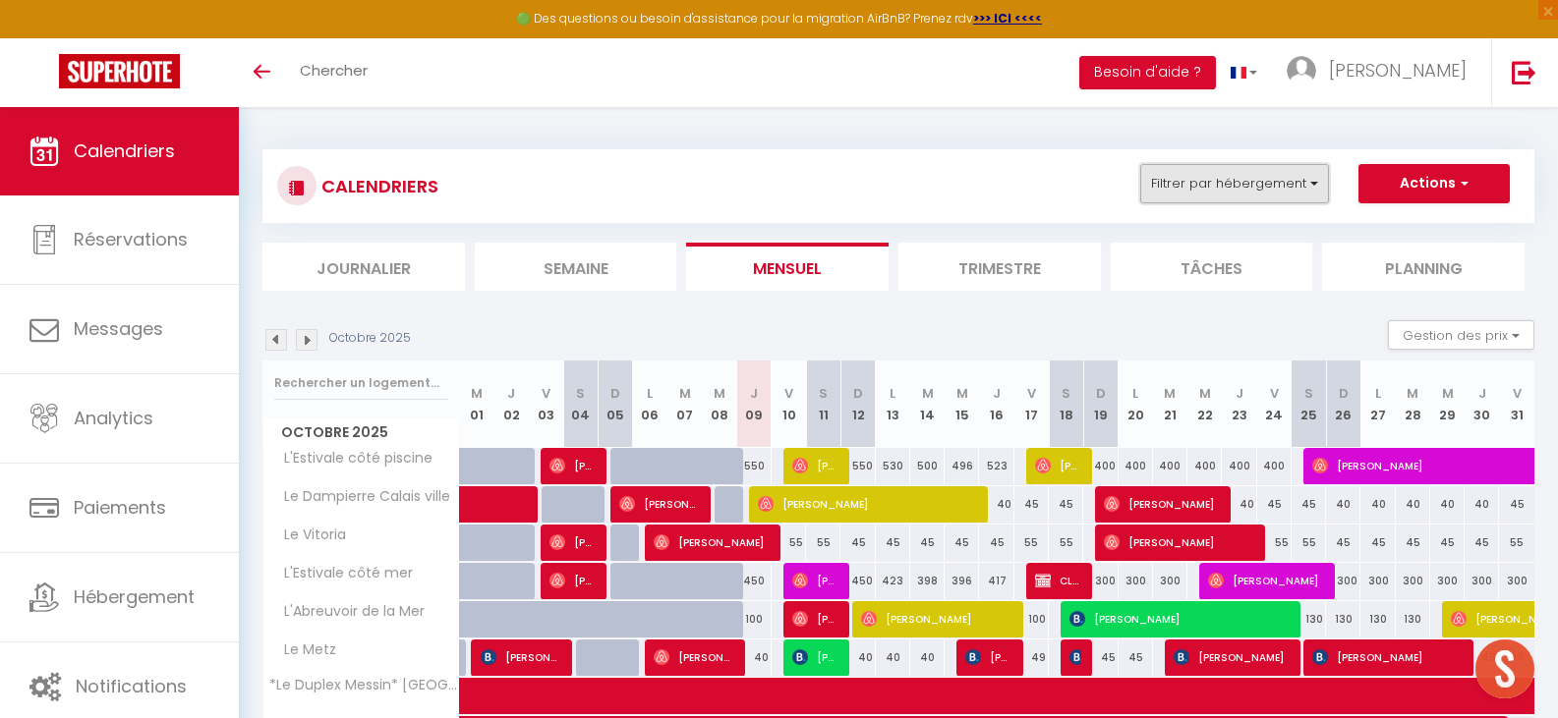
click at [1289, 186] on button "Filtrer par hébergement" at bounding box center [1234, 183] width 189 height 39
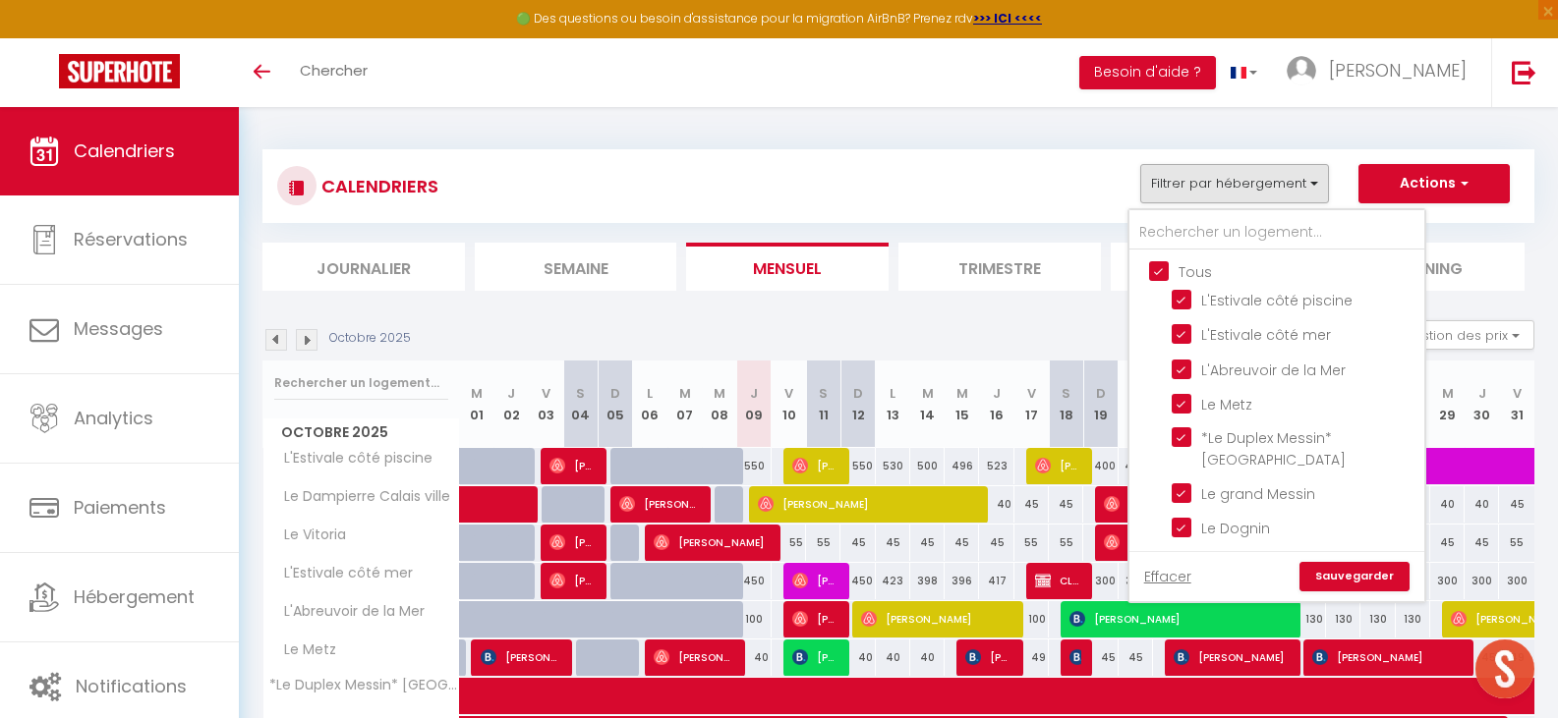
click at [1152, 272] on input "Tous" at bounding box center [1296, 270] width 295 height 20
checkbox input "false"
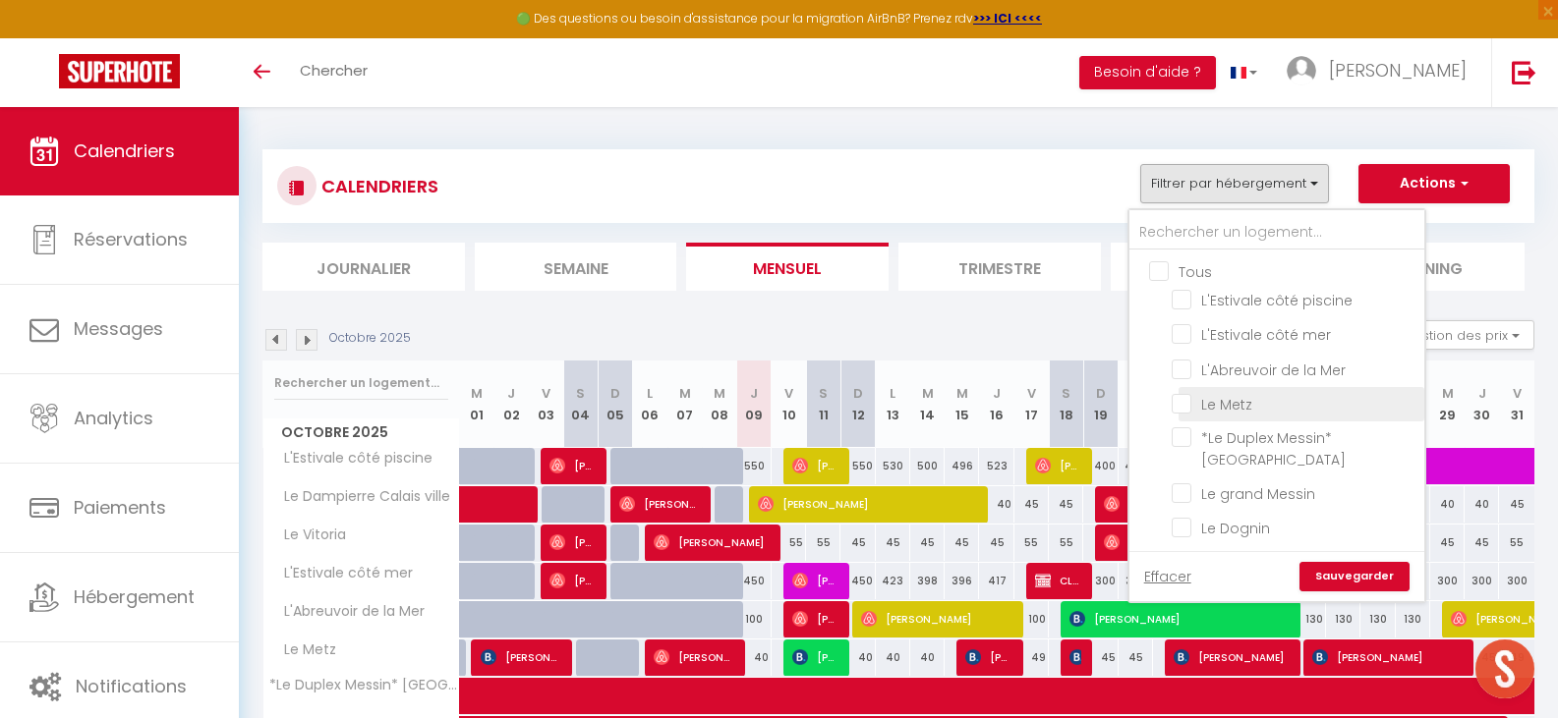
checkbox input "false"
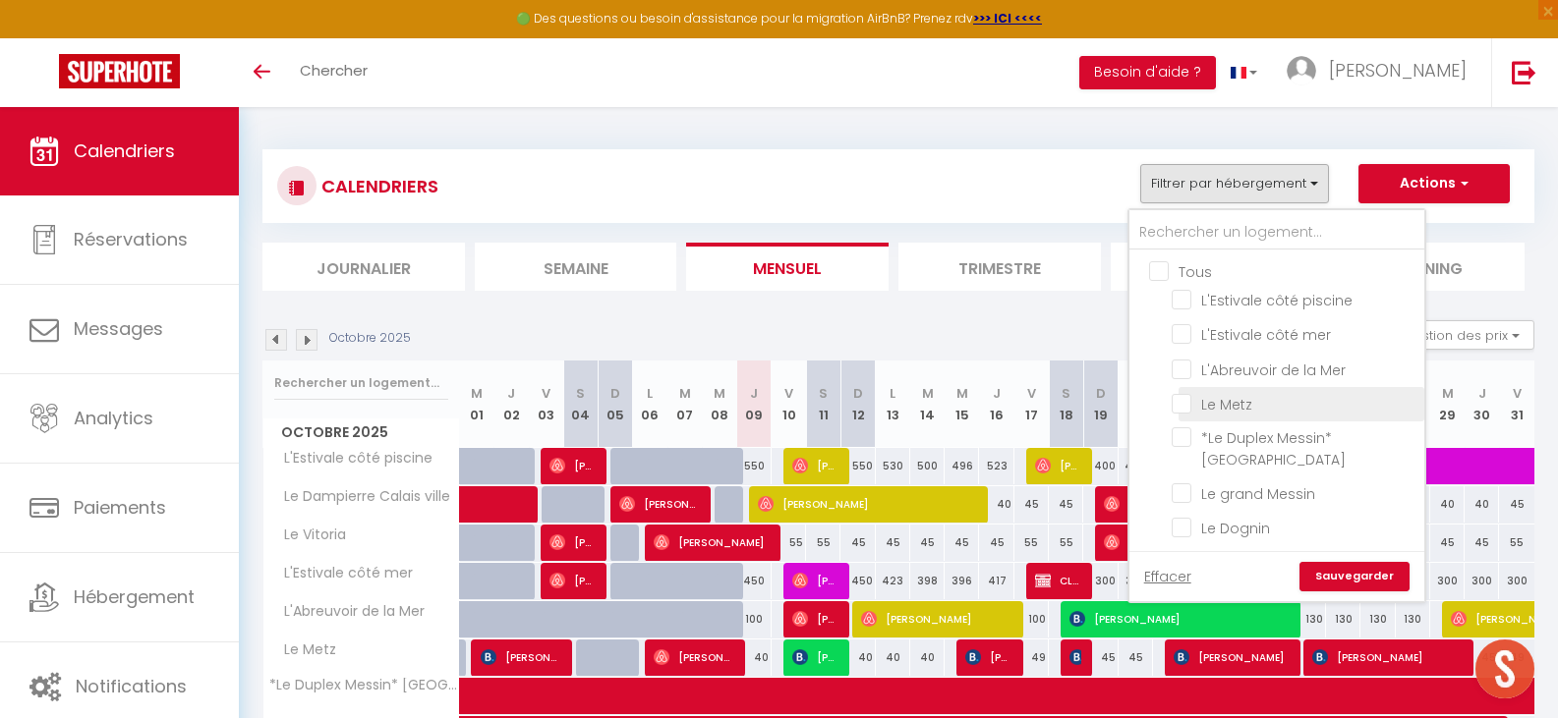
checkbox input "false"
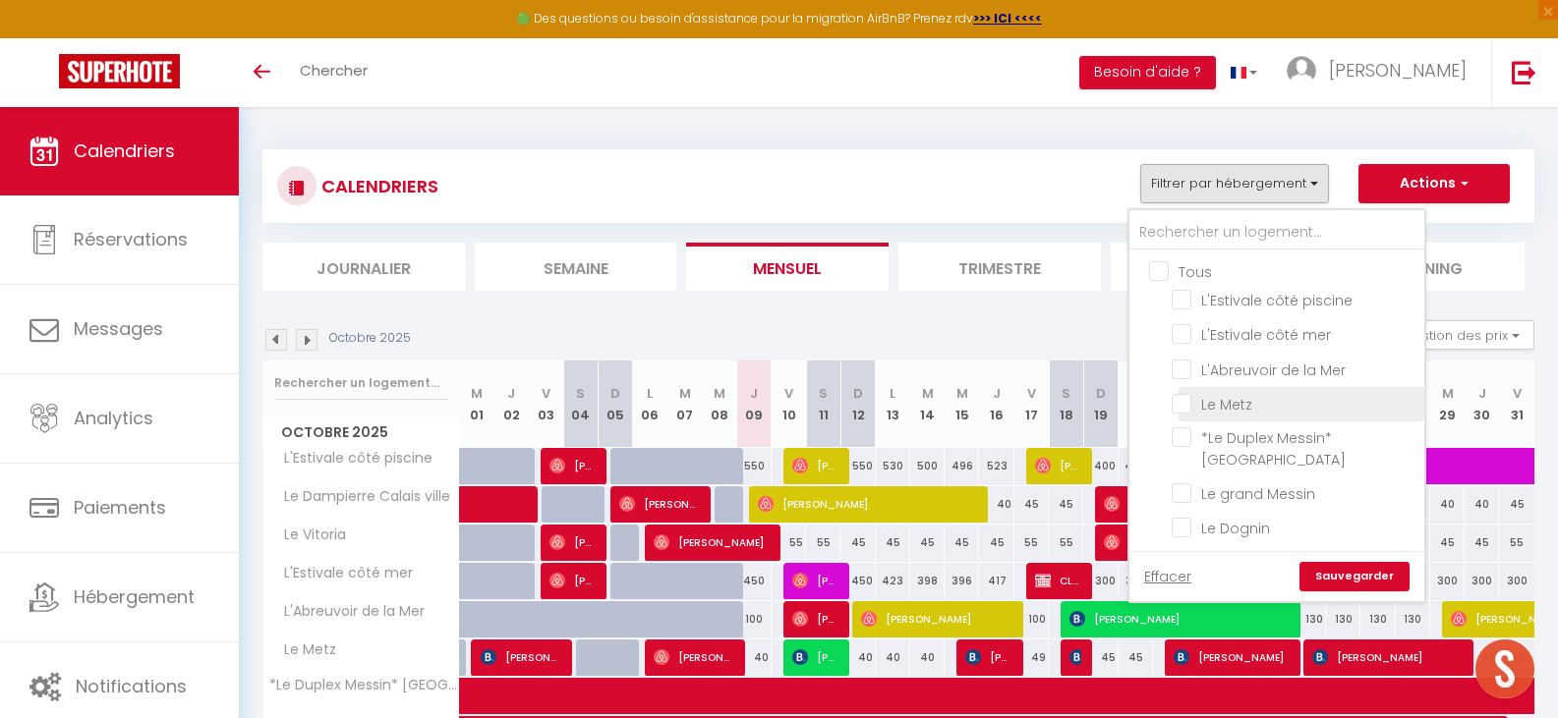
checkbox input "false"
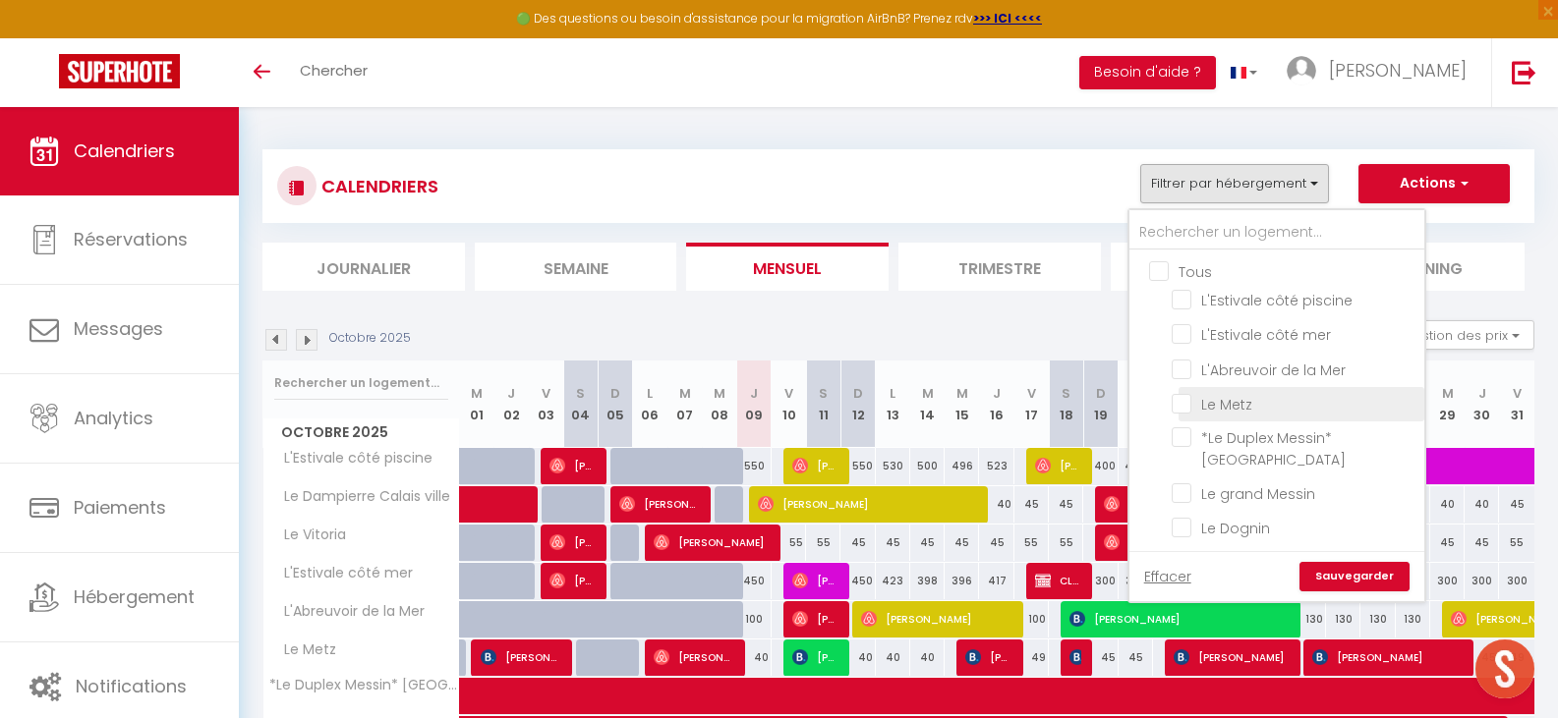
checkbox input "false"
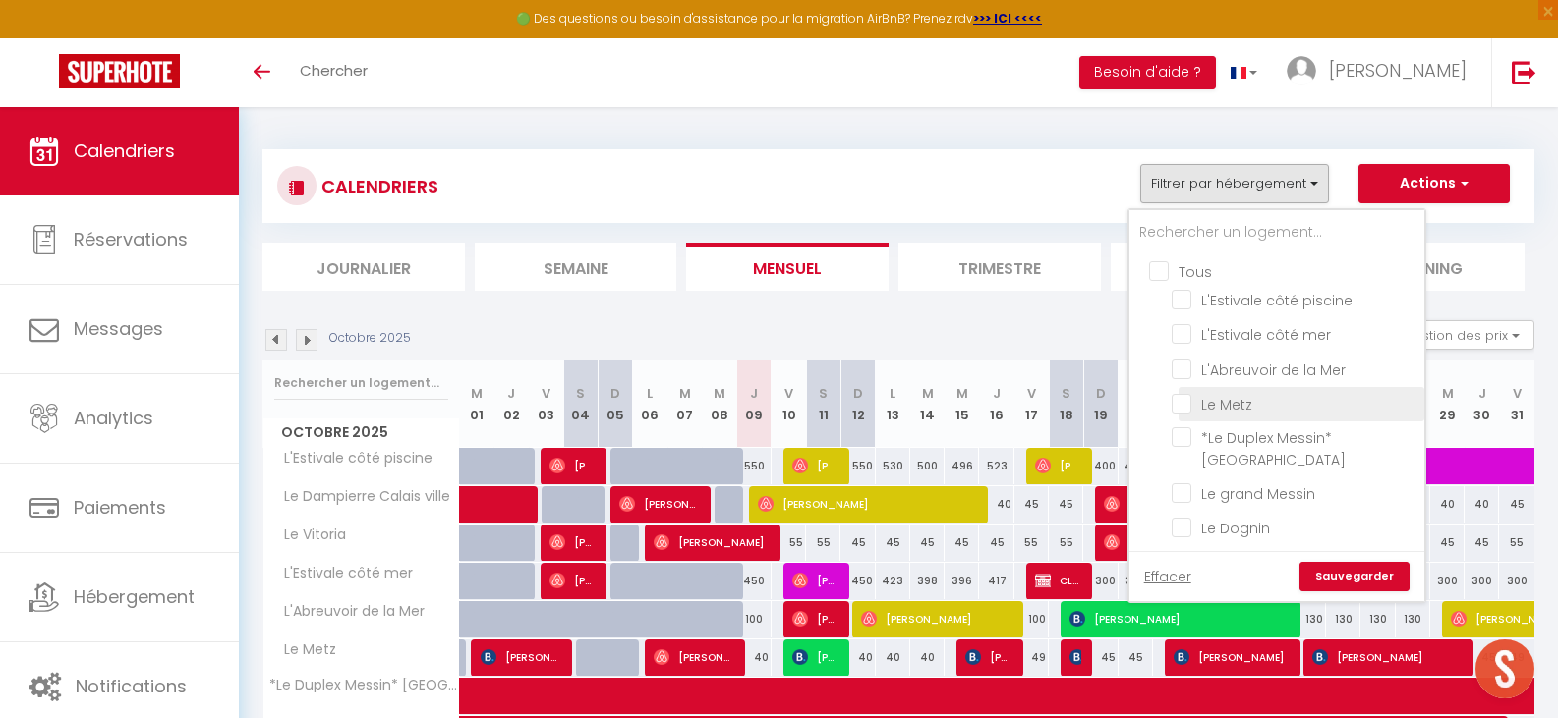
checkbox input "false"
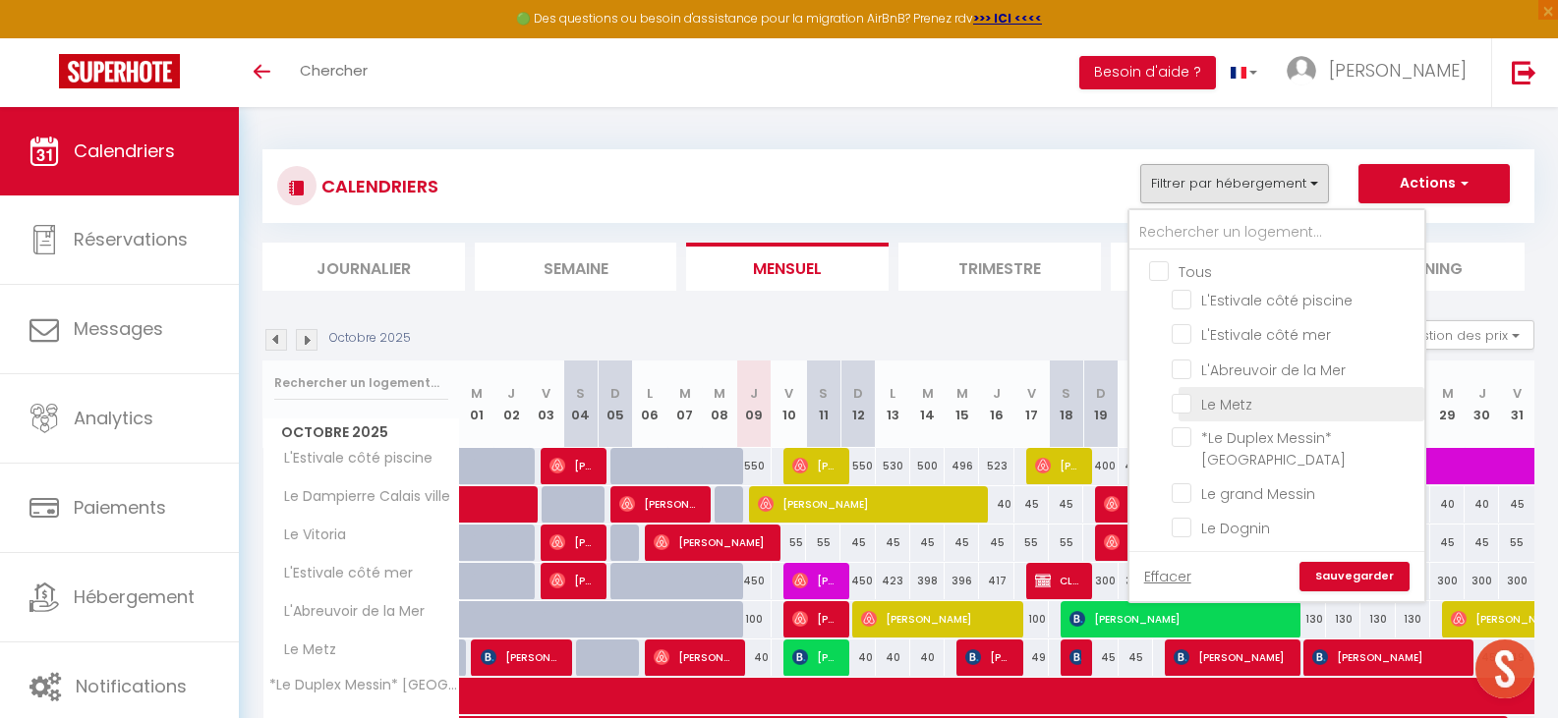
checkbox input "false"
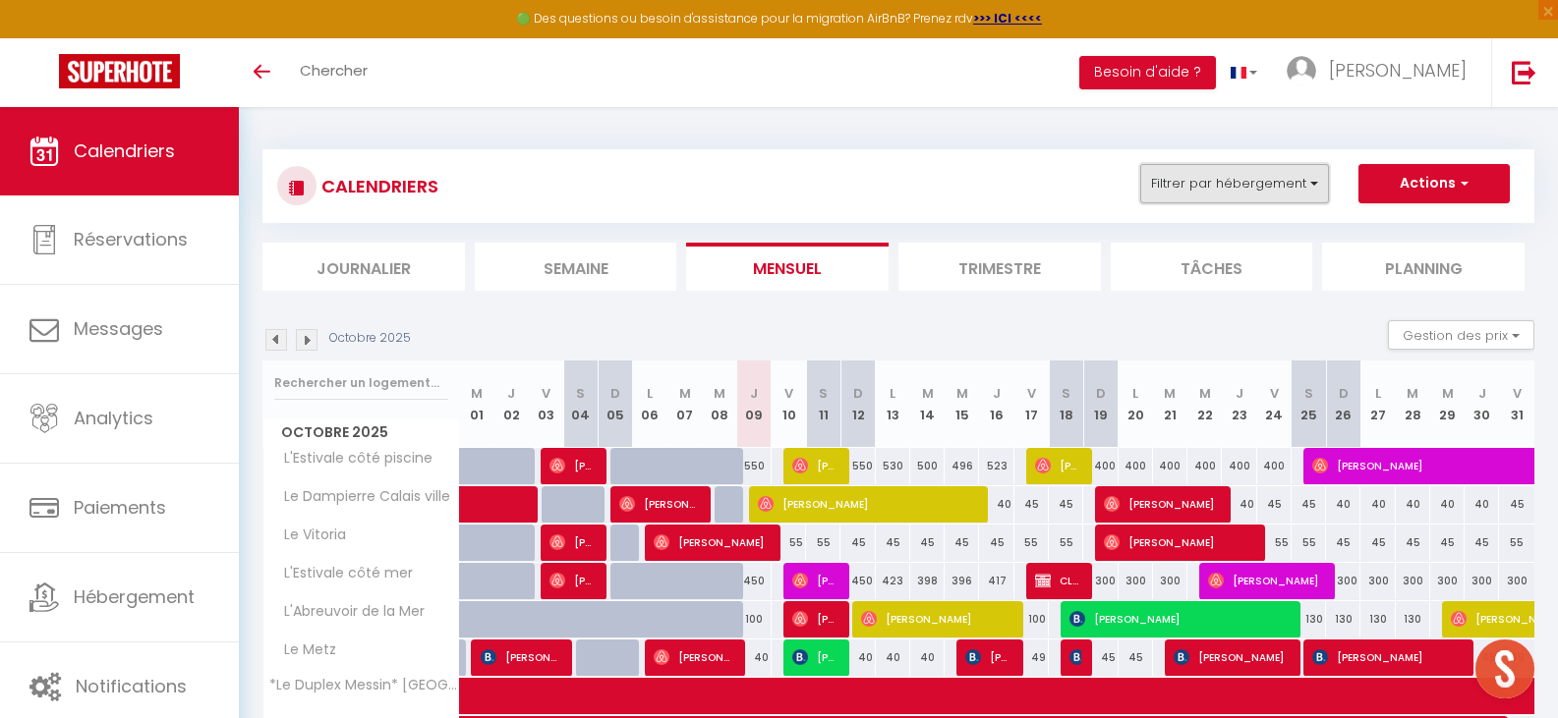
click at [1206, 190] on button "Filtrer par hébergement" at bounding box center [1234, 183] width 189 height 39
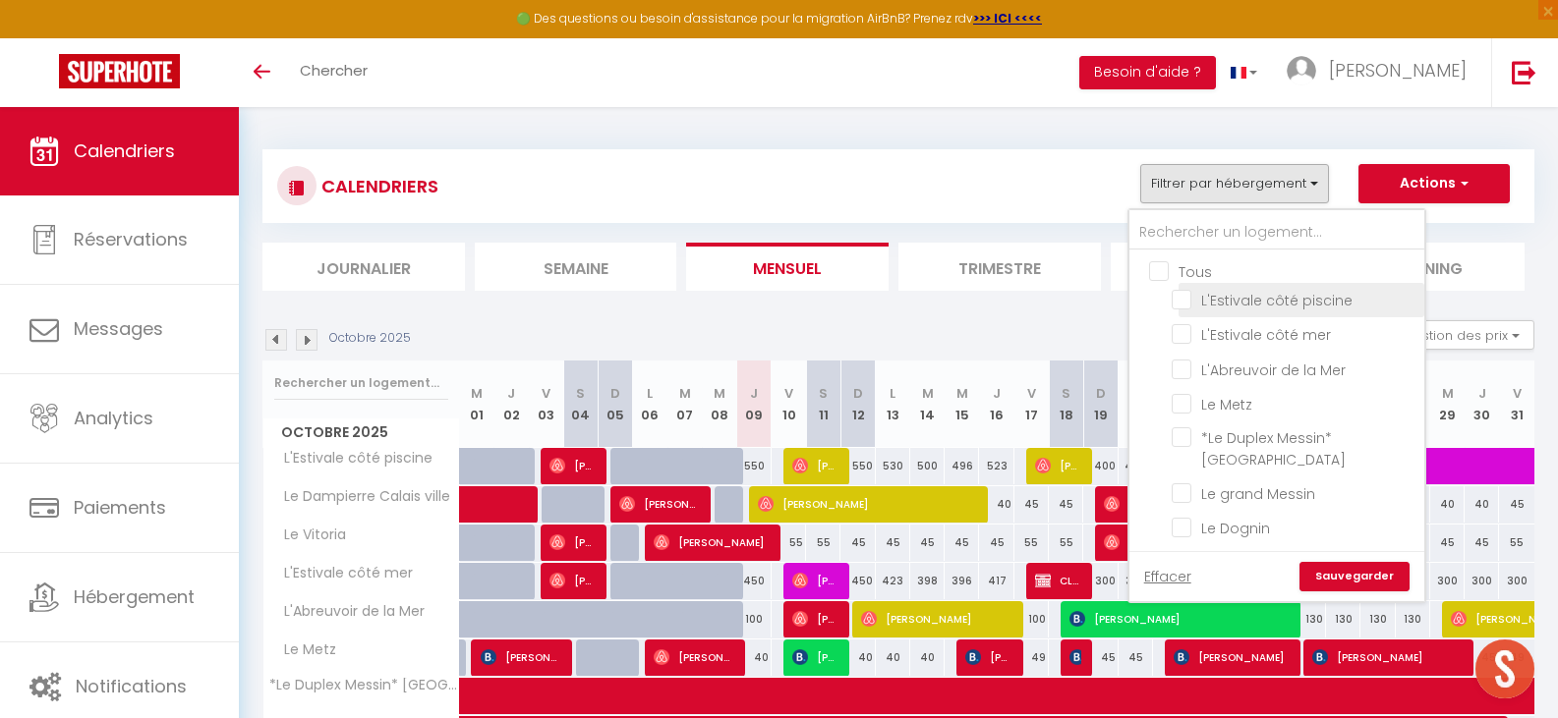
click at [1183, 298] on input "L'Estivale côté piscine" at bounding box center [1294, 299] width 246 height 20
checkbox input "true"
click at [1184, 339] on input "L'Estivale côté mer" at bounding box center [1294, 333] width 246 height 20
checkbox input "true"
click at [1328, 574] on link "Sauvegarder" at bounding box center [1354, 576] width 110 height 29
